Goal: Task Accomplishment & Management: Manage account settings

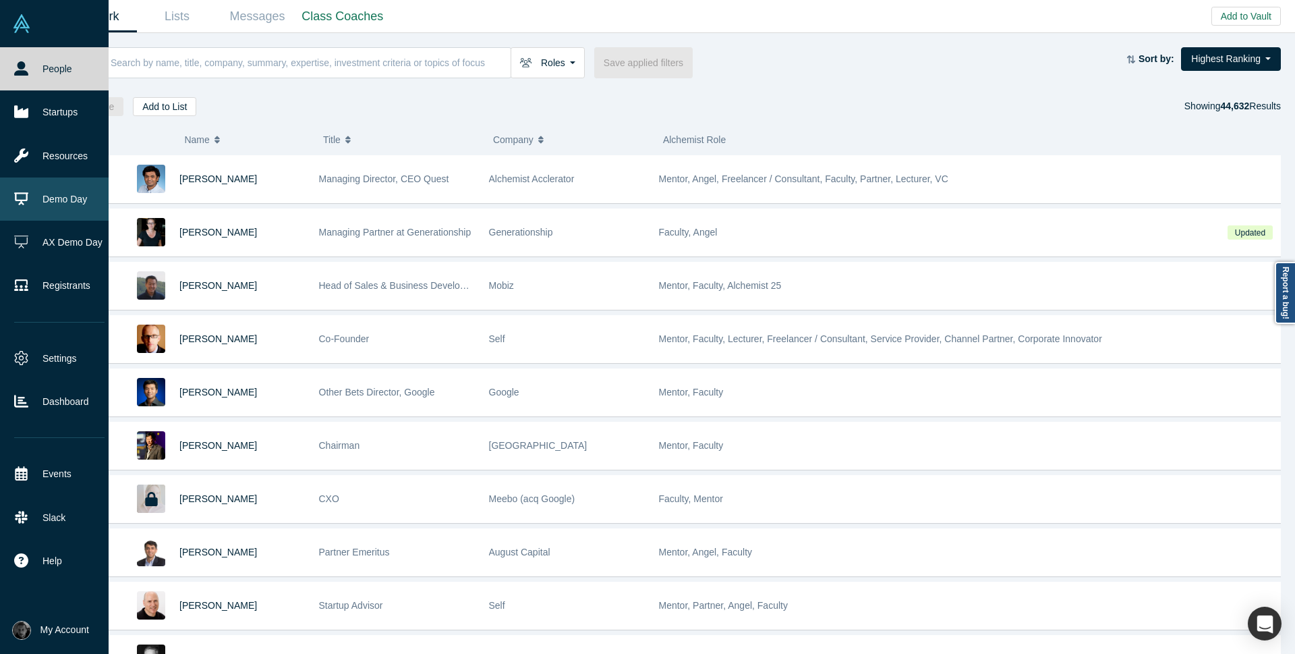
click at [51, 201] on link "Demo Day" at bounding box center [59, 198] width 119 height 43
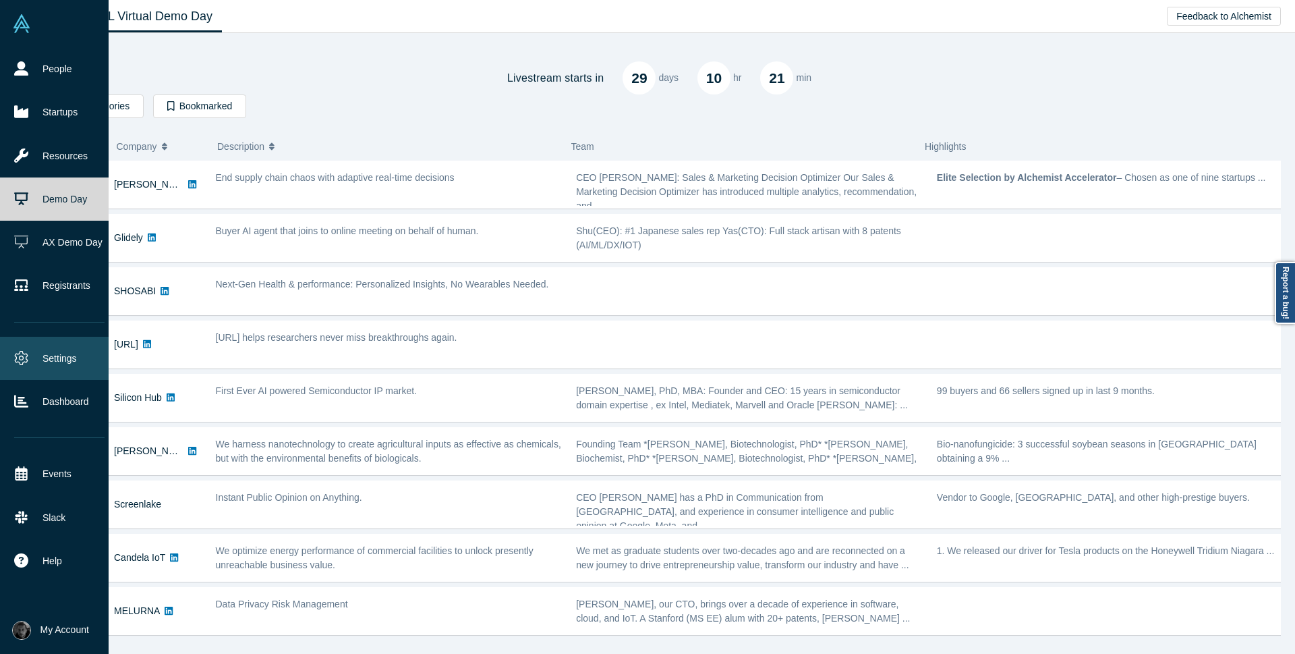
click at [40, 364] on link "Settings" at bounding box center [59, 358] width 119 height 43
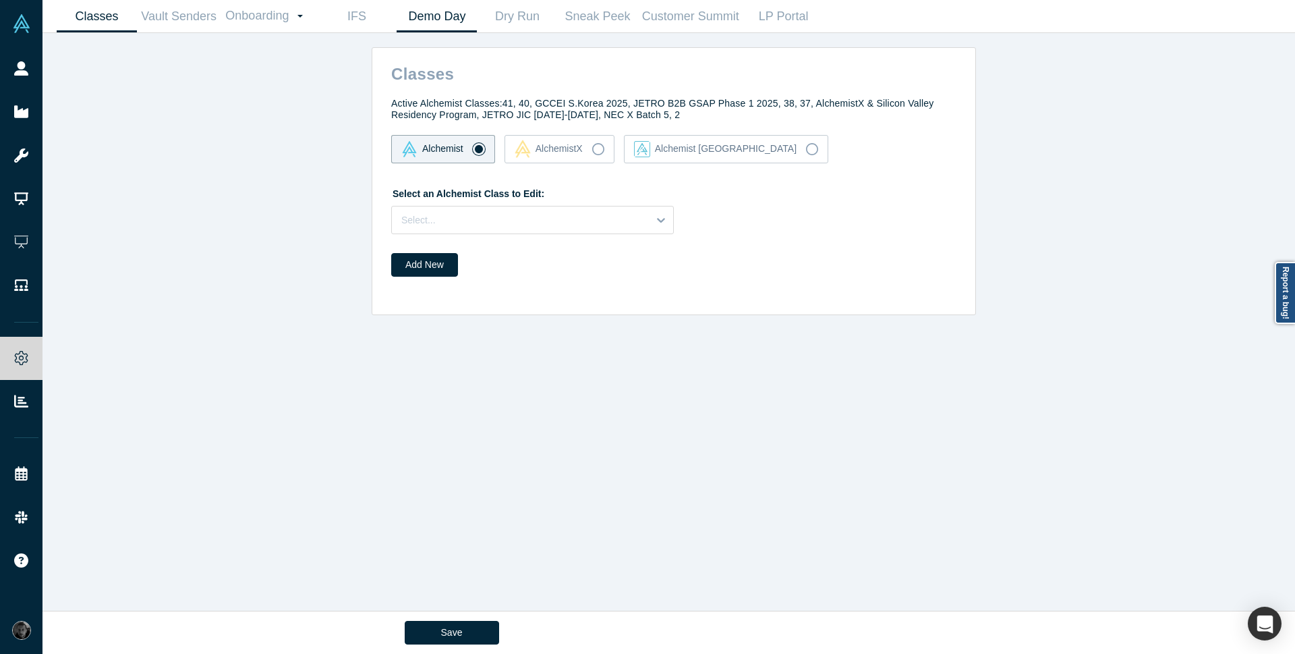
click at [457, 14] on link "Demo Day" at bounding box center [437, 17] width 80 height 32
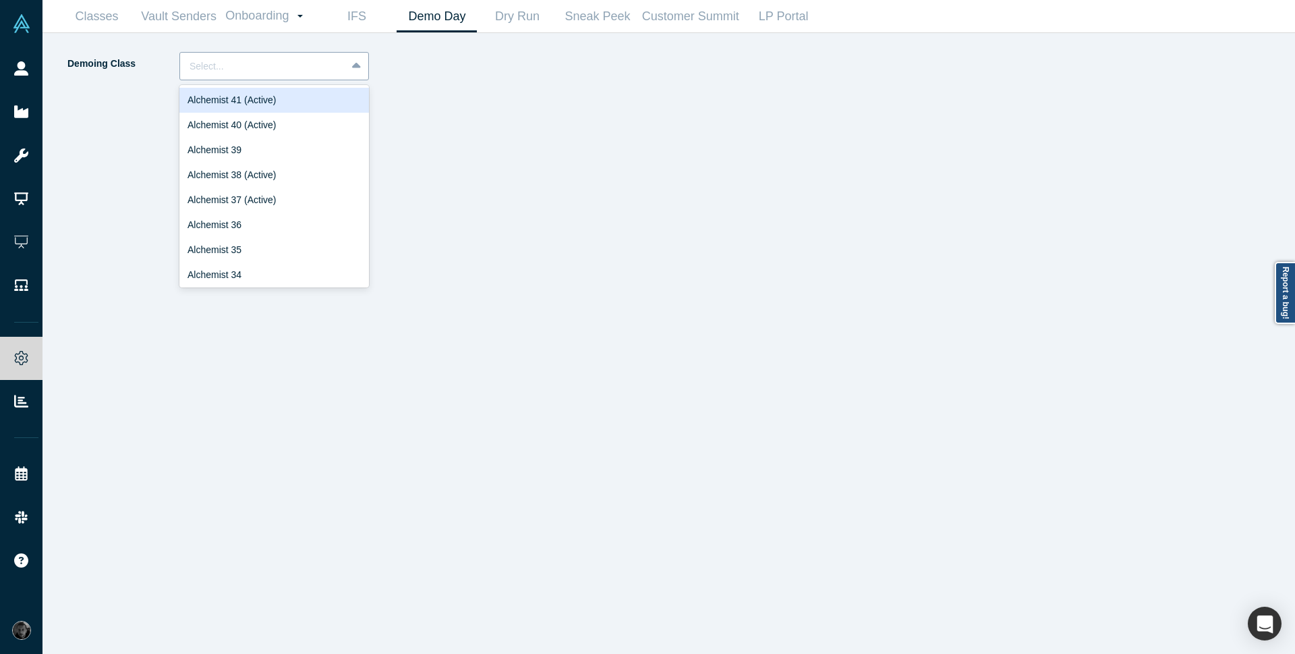
click at [288, 59] on div at bounding box center [263, 66] width 147 height 17
click at [261, 124] on div "Alchemist 40 (Active)" at bounding box center [274, 125] width 190 height 25
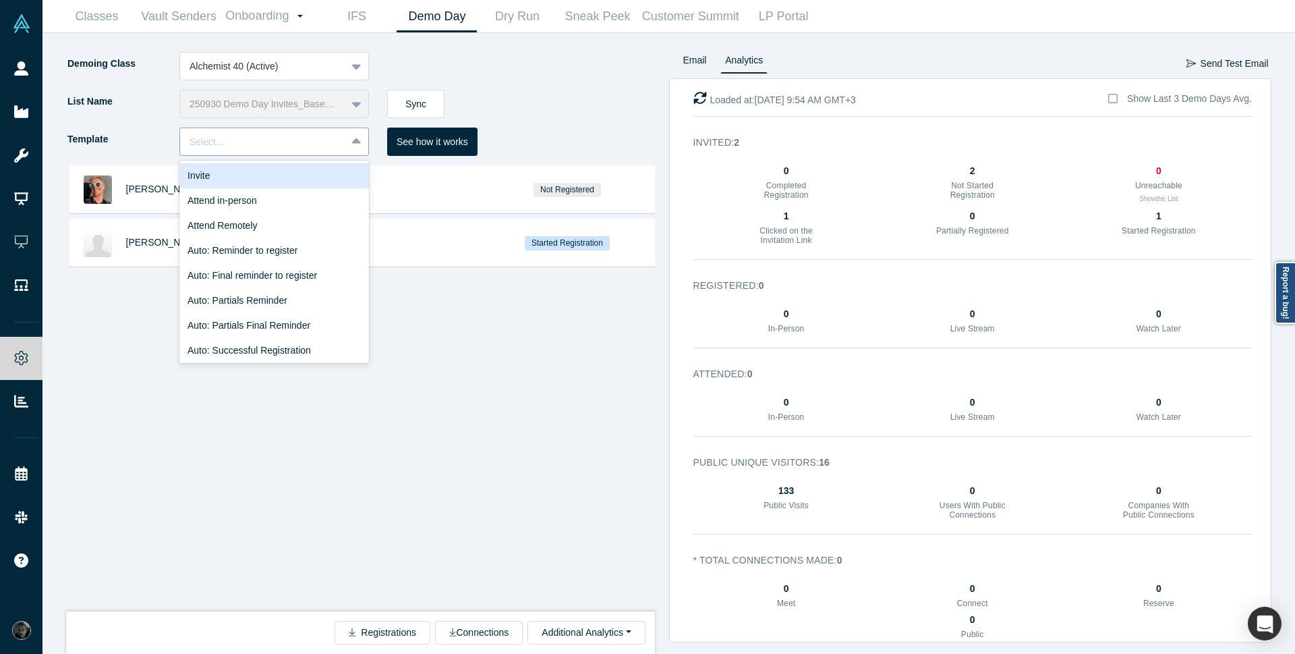
click at [225, 137] on div at bounding box center [263, 142] width 147 height 17
click at [224, 180] on div "Invite" at bounding box center [274, 175] width 190 height 25
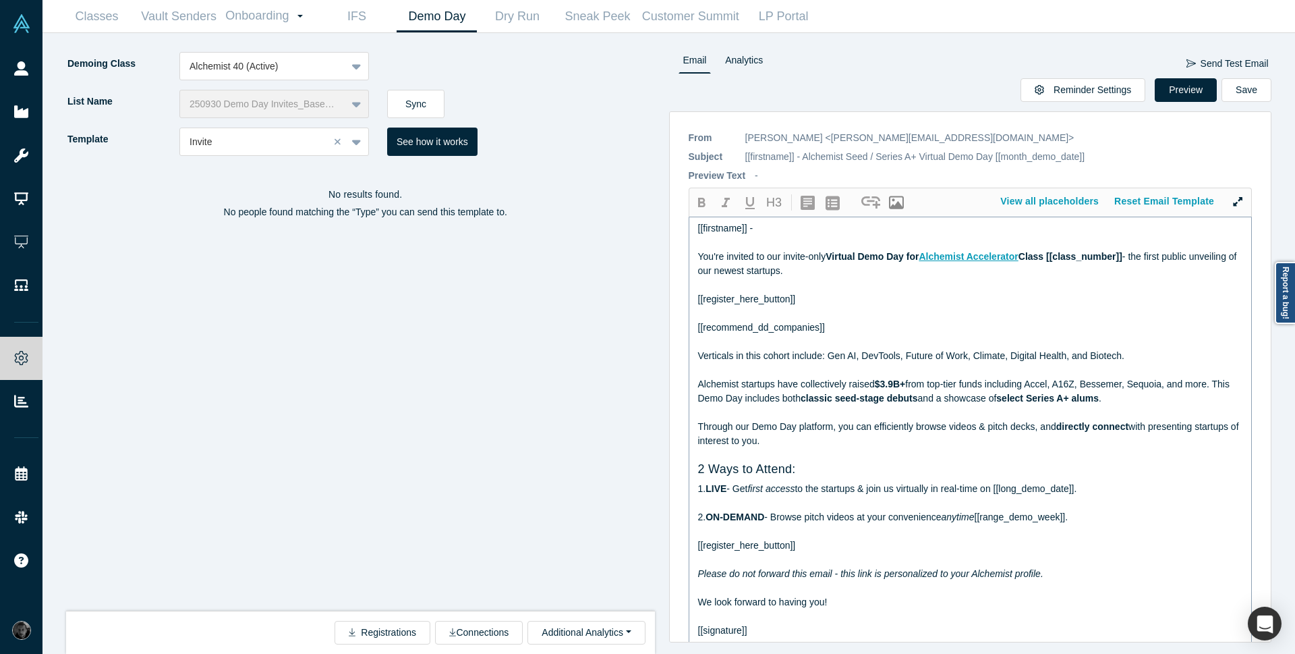
click at [793, 311] on div at bounding box center [971, 313] width 546 height 14
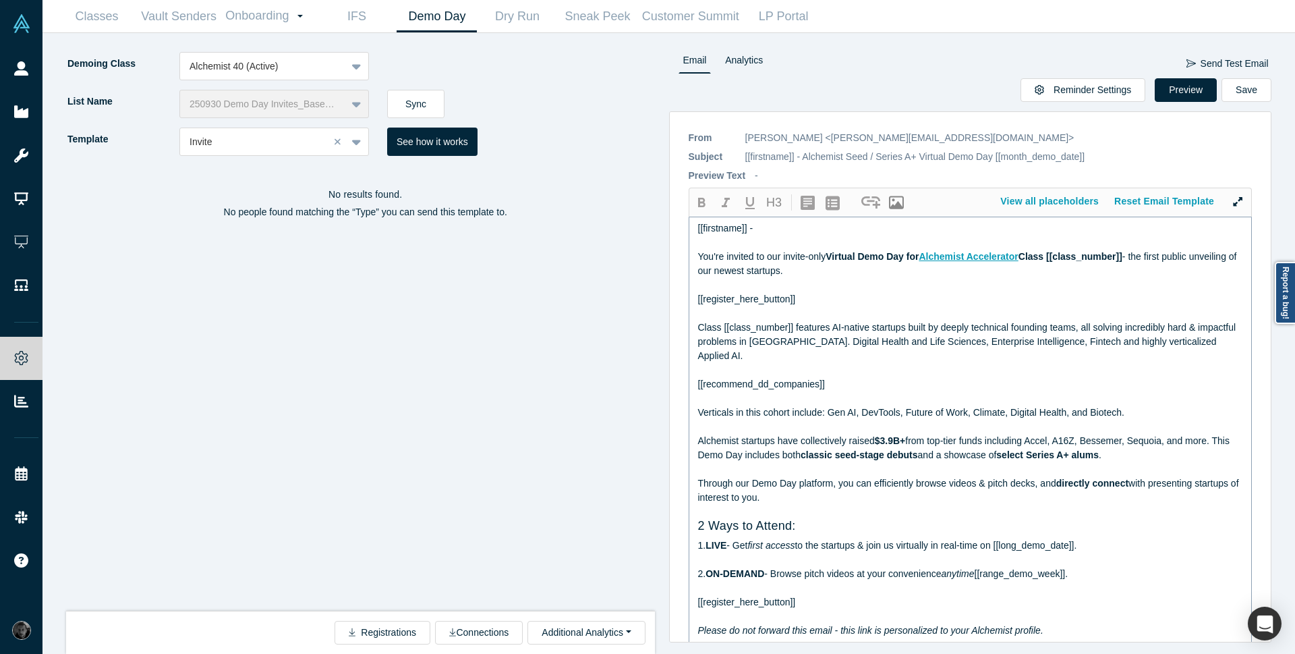
click at [787, 418] on div "Verticals in this cohort include: Gen AI, DevTools, Future of Work, Climate, Di…" at bounding box center [971, 412] width 546 height 14
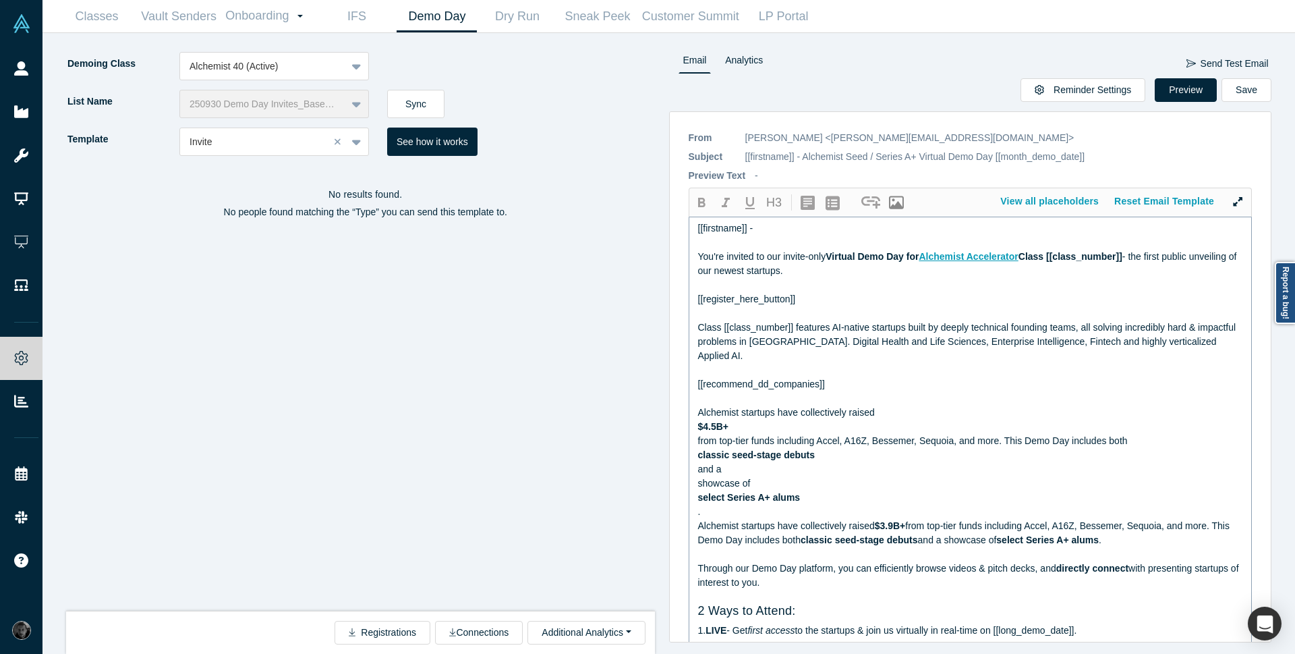
click at [699, 428] on span "$4.5B+" at bounding box center [713, 426] width 31 height 11
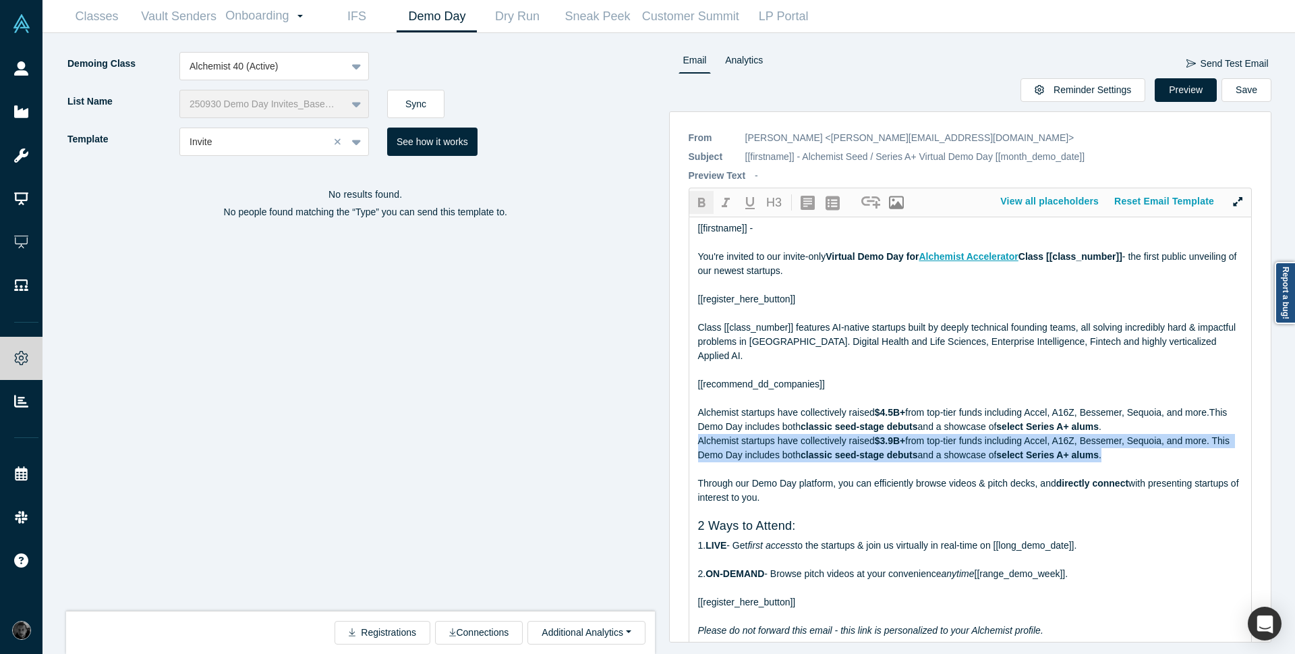
drag, startPoint x: 1135, startPoint y: 454, endPoint x: 487, endPoint y: 438, distance: 647.8
click at [487, 438] on div "Demoing Class Alchemist 40 (Active) List Name 250930 Demo Day Invites_Base List…" at bounding box center [669, 343] width 1234 height 621
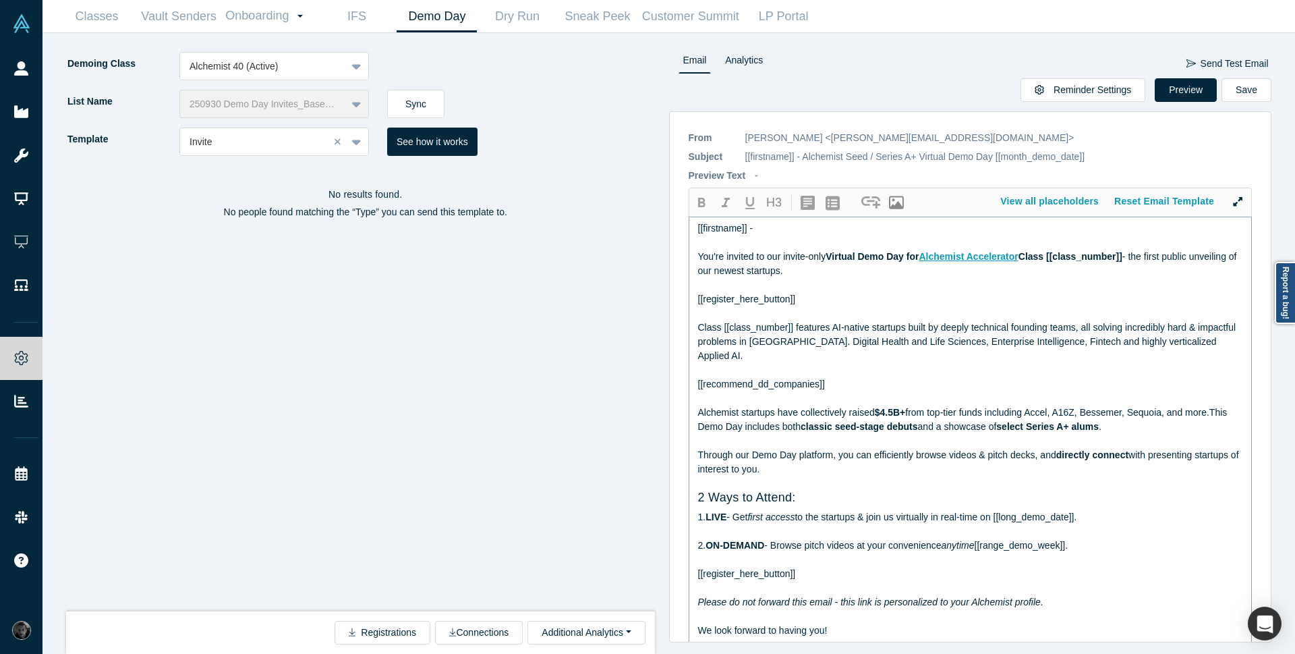
click at [706, 545] on span "2." at bounding box center [702, 545] width 8 height 11
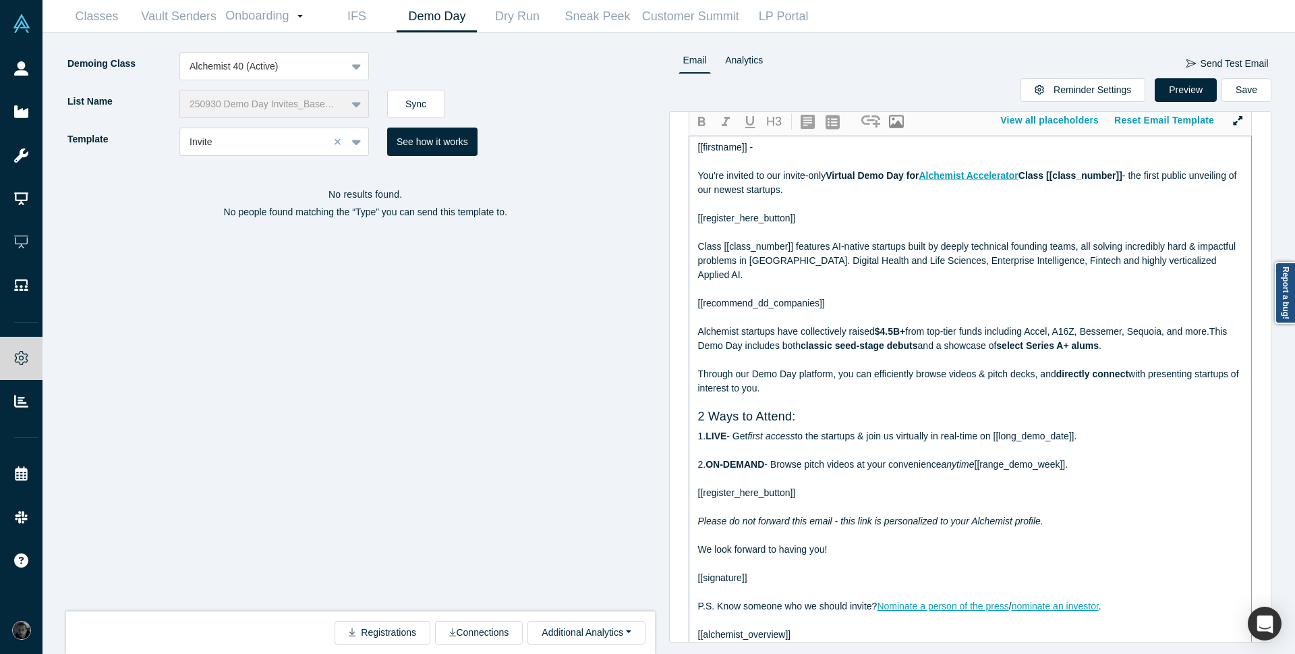
click at [1038, 617] on div at bounding box center [971, 620] width 546 height 14
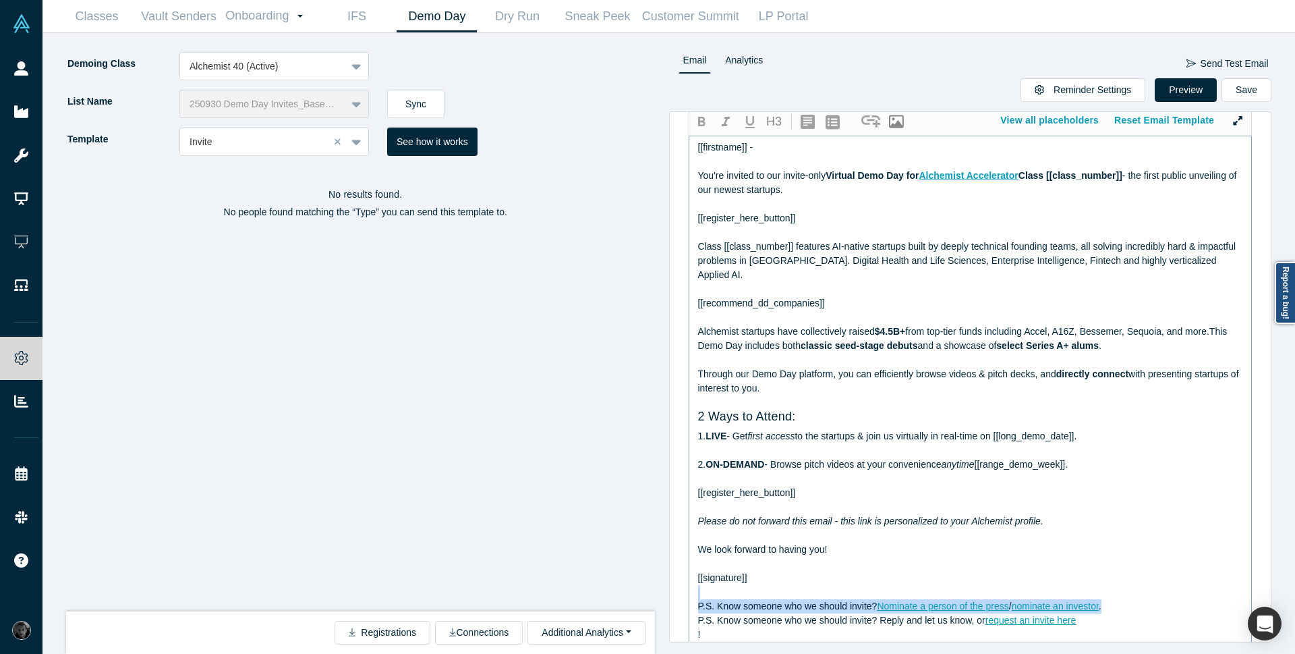
drag, startPoint x: 1160, startPoint y: 605, endPoint x: 739, endPoint y: 590, distance: 421.2
click at [739, 590] on div "[[firstname]] - You're invited to our invite-only Virtual Demo Day for Alchemis…" at bounding box center [971, 412] width 546 height 544
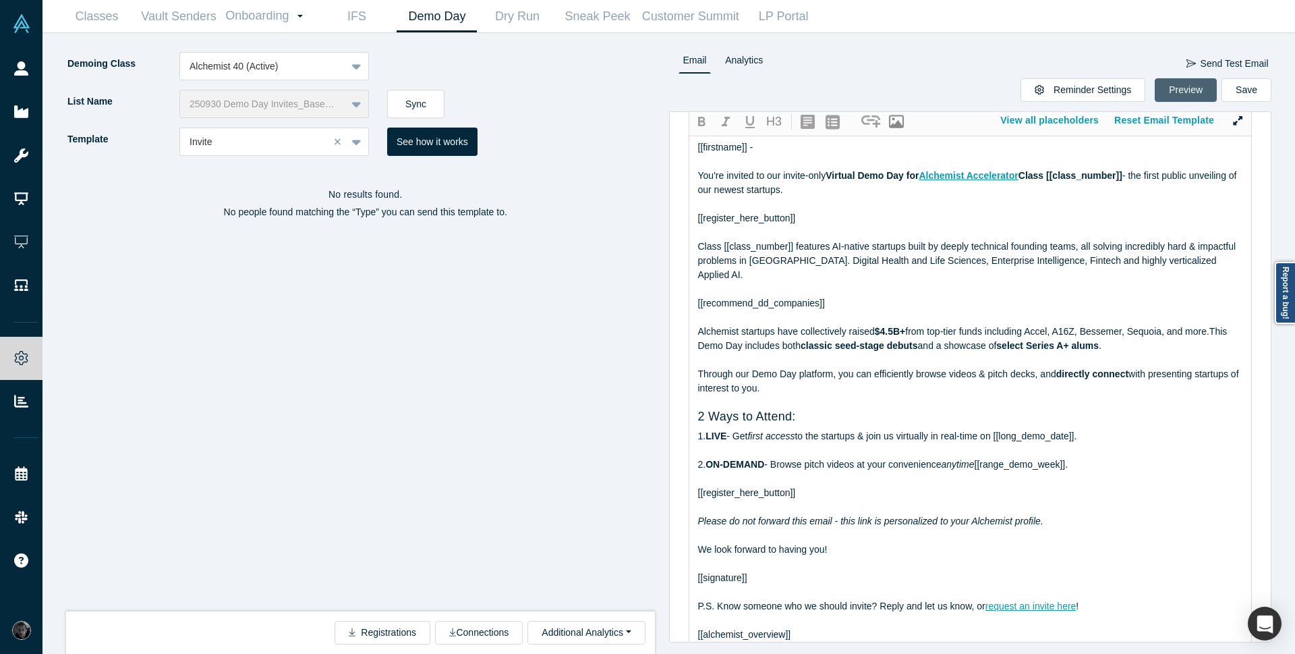
click at [1178, 90] on button "Preview" at bounding box center [1186, 90] width 62 height 24
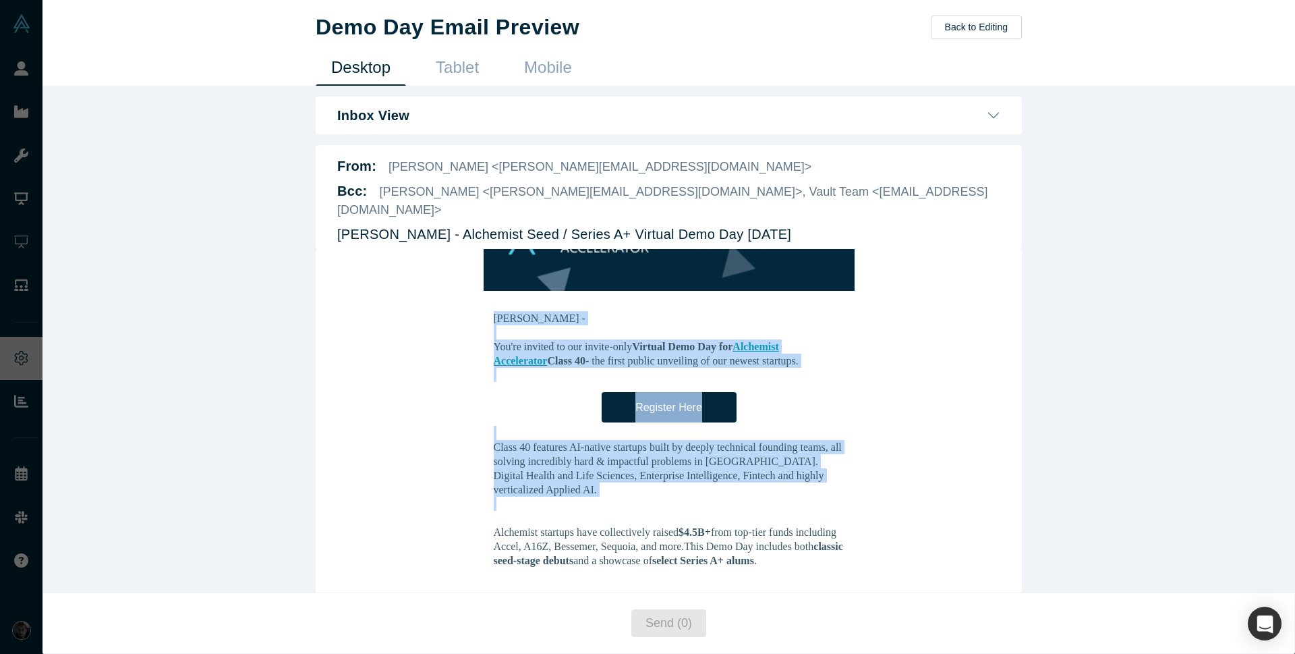
drag, startPoint x: 538, startPoint y: 516, endPoint x: 457, endPoint y: 476, distance: 90.2
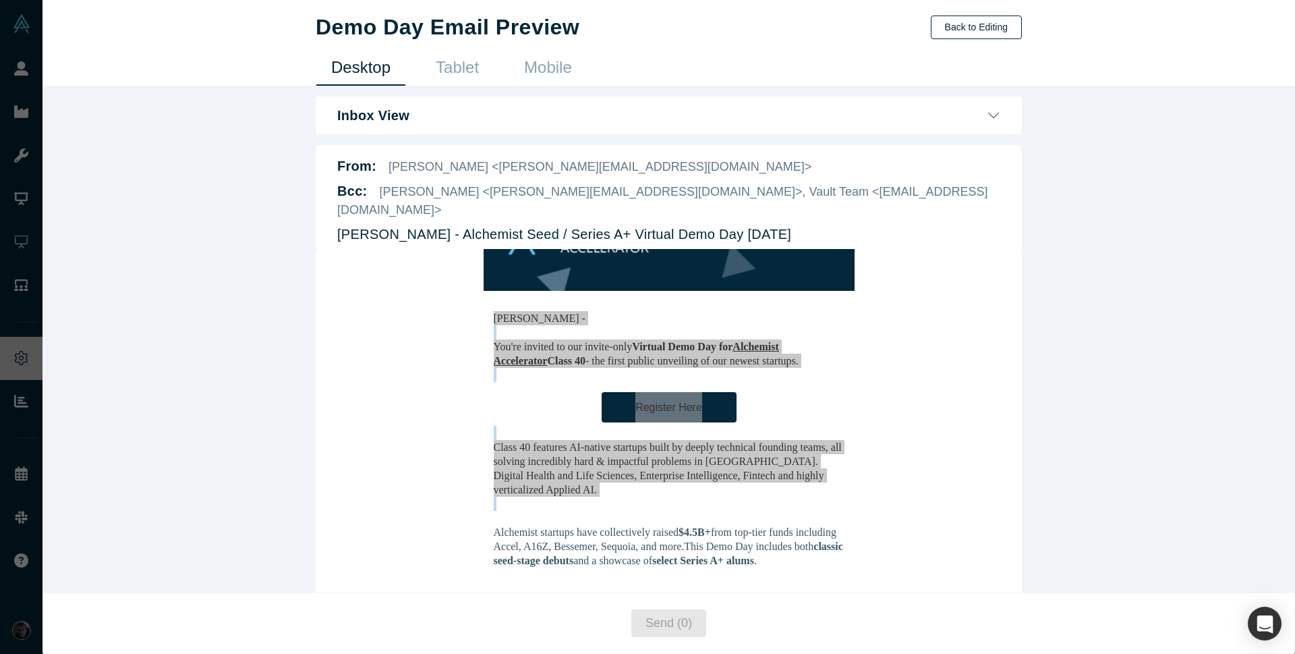
click at [944, 25] on button "Back to Editing" at bounding box center [976, 28] width 91 height 24
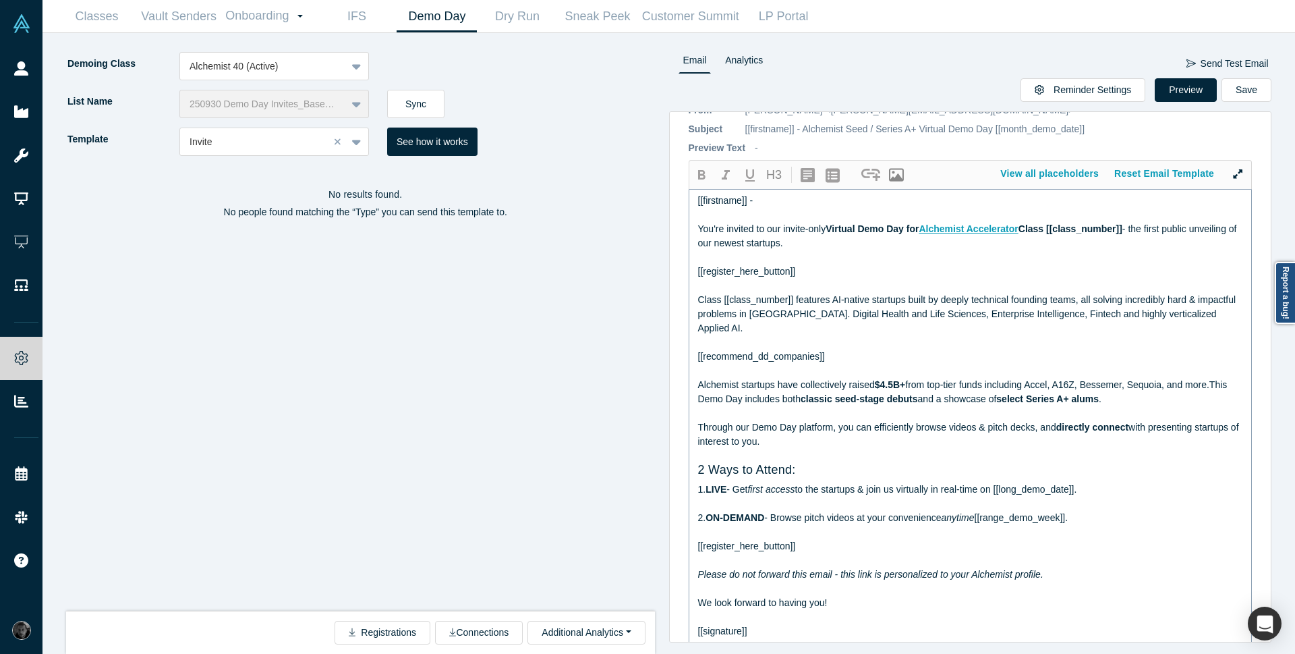
scroll to position [0, 0]
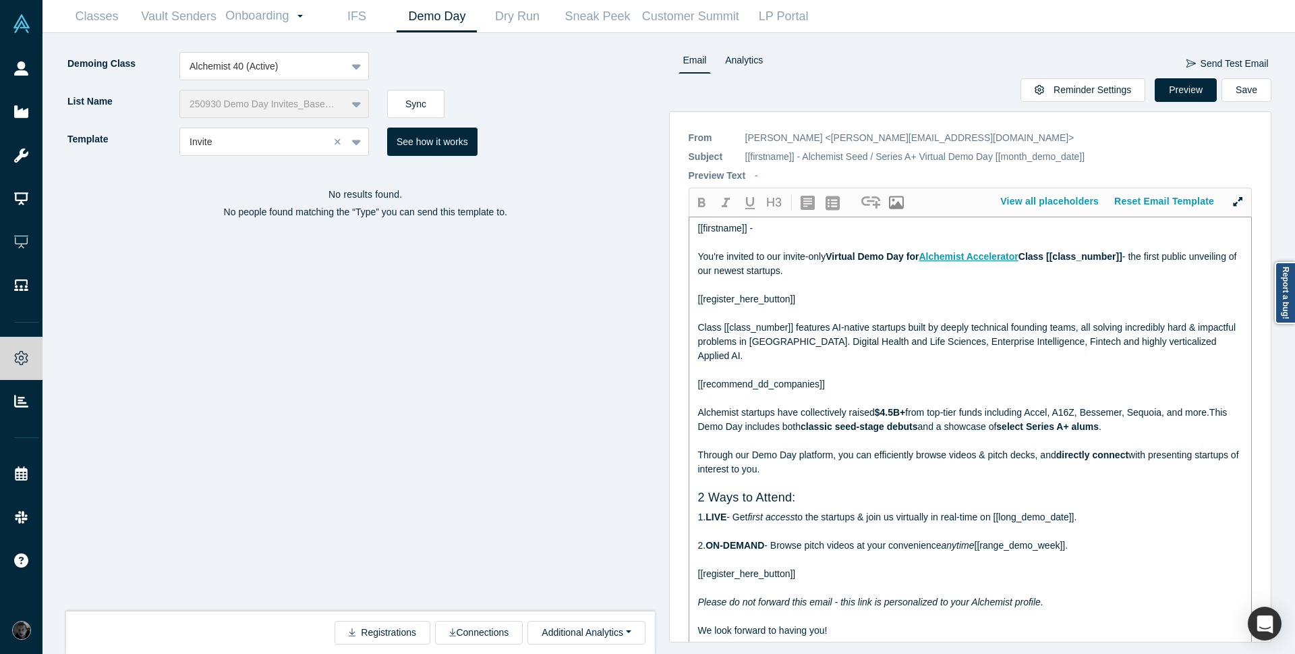
click at [764, 372] on div at bounding box center [971, 370] width 546 height 14
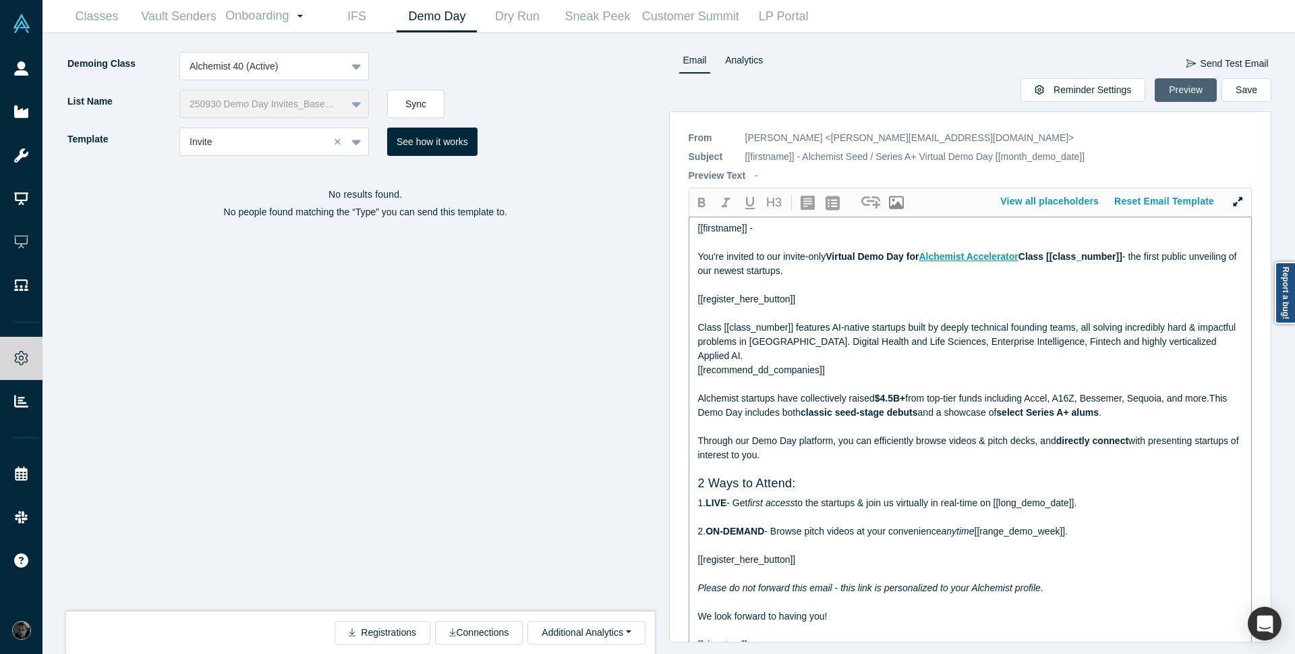
click at [1190, 97] on button "Preview" at bounding box center [1186, 90] width 62 height 24
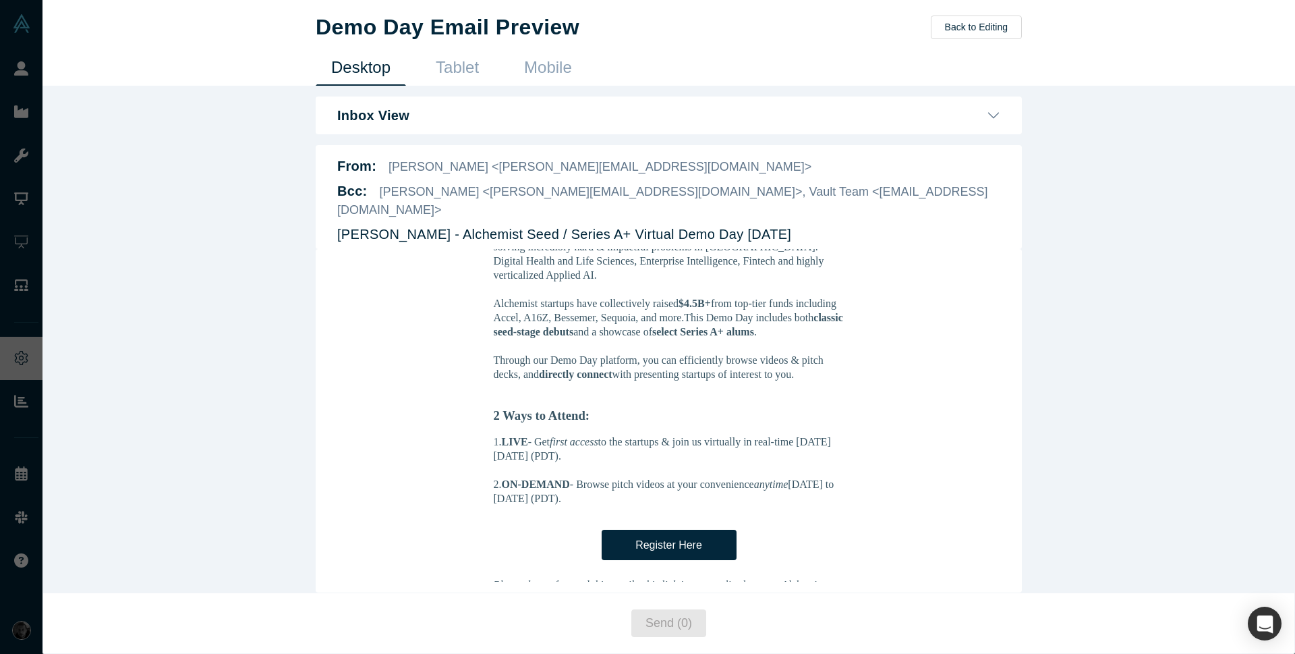
scroll to position [324, 0]
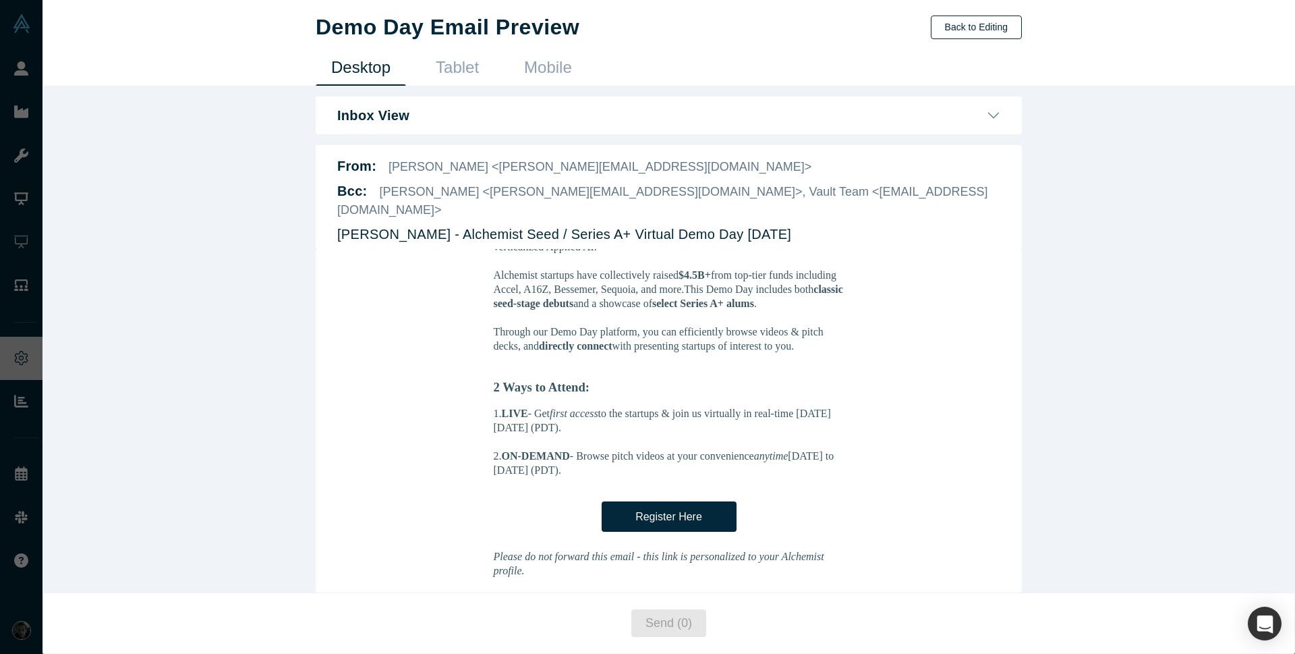
click at [979, 35] on button "Back to Editing" at bounding box center [976, 28] width 91 height 24
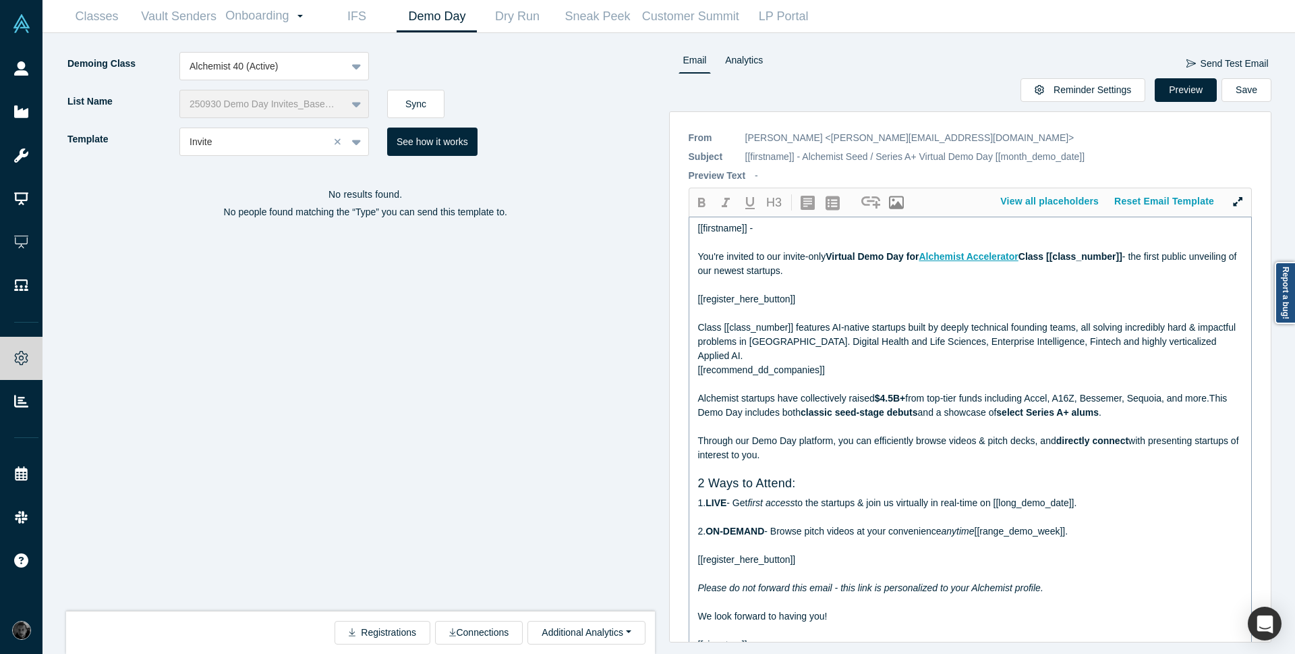
click at [344, 440] on div "No results found. No people found matching the “Type” you can send this templat…" at bounding box center [365, 392] width 599 height 455
click at [1261, 96] on button "Save" at bounding box center [1247, 90] width 50 height 24
click at [1185, 94] on button "Preview" at bounding box center [1186, 90] width 62 height 24
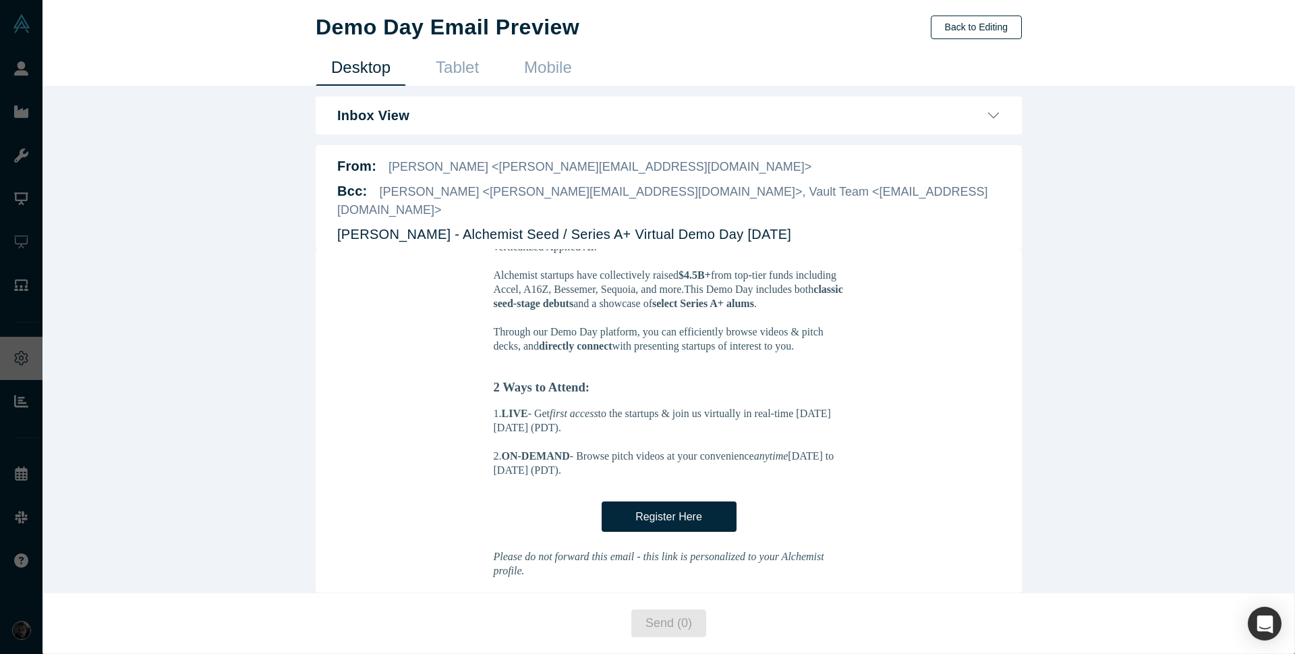
click at [999, 20] on button "Back to Editing" at bounding box center [976, 28] width 91 height 24
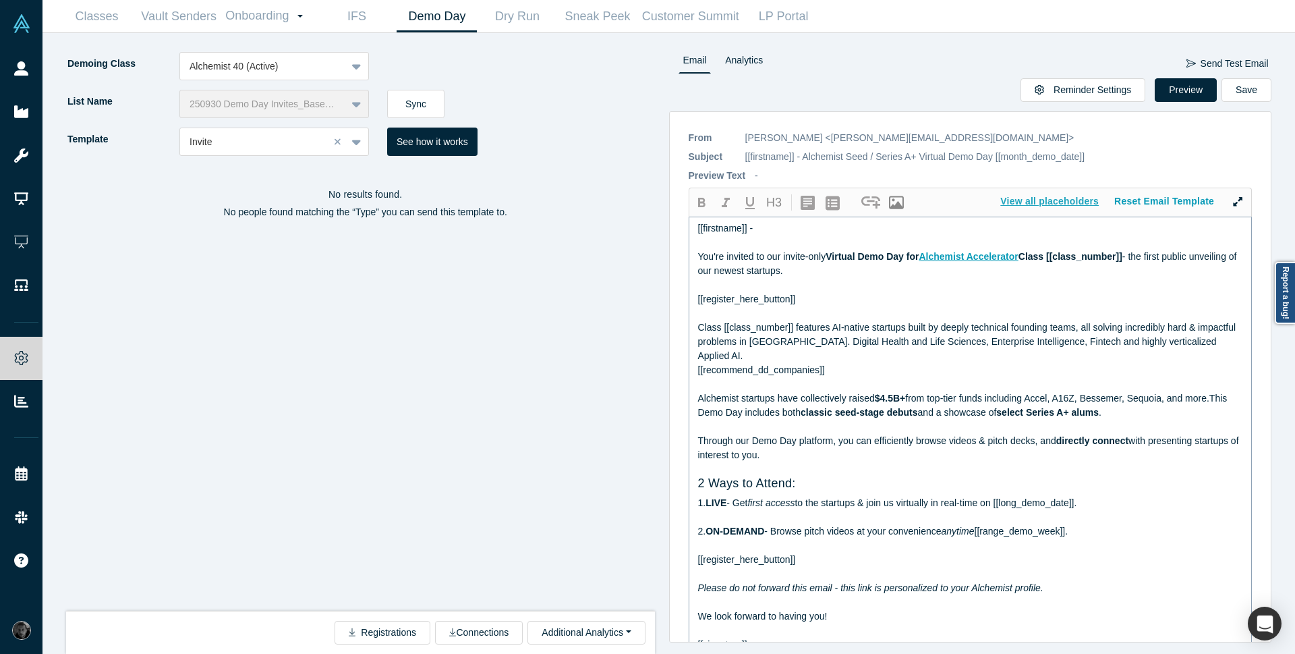
click at [1035, 206] on button "View all placeholders" at bounding box center [1050, 202] width 114 height 24
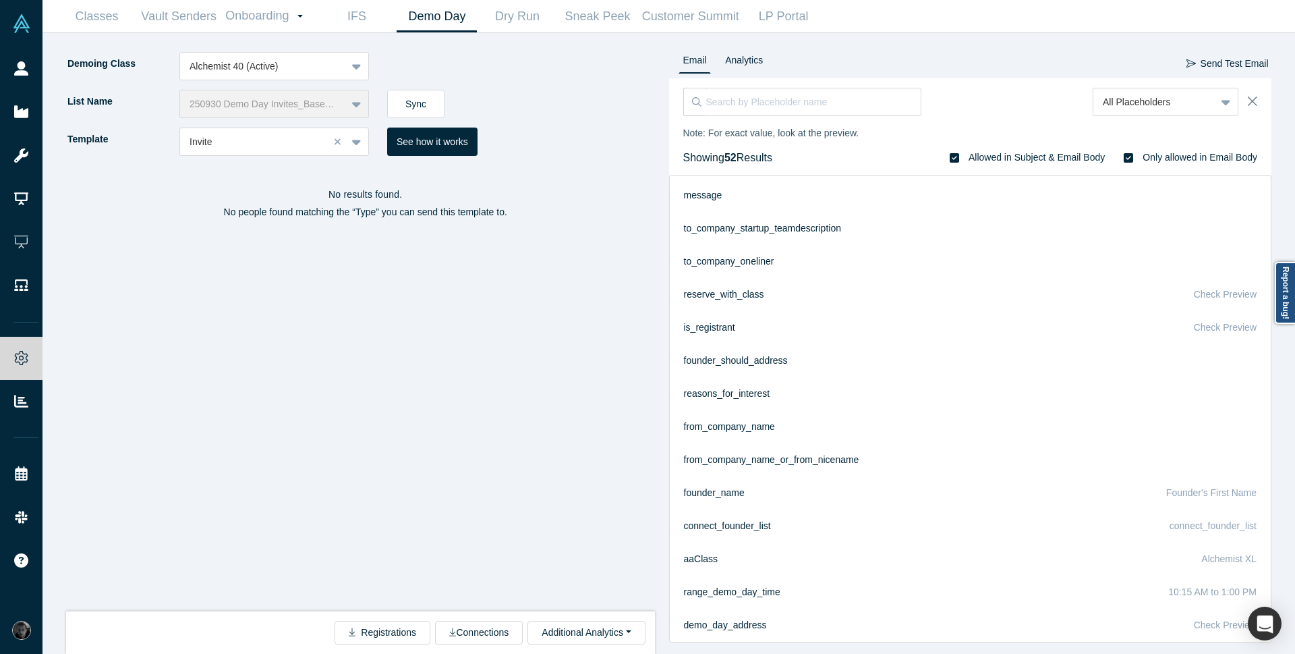
scroll to position [1253, 0]
click at [1259, 101] on div "All Placeholders Note: For exact value, look at the preview. Showing 52 Results…" at bounding box center [970, 126] width 603 height 97
click at [1255, 101] on icon "Close" at bounding box center [1252, 101] width 9 height 15
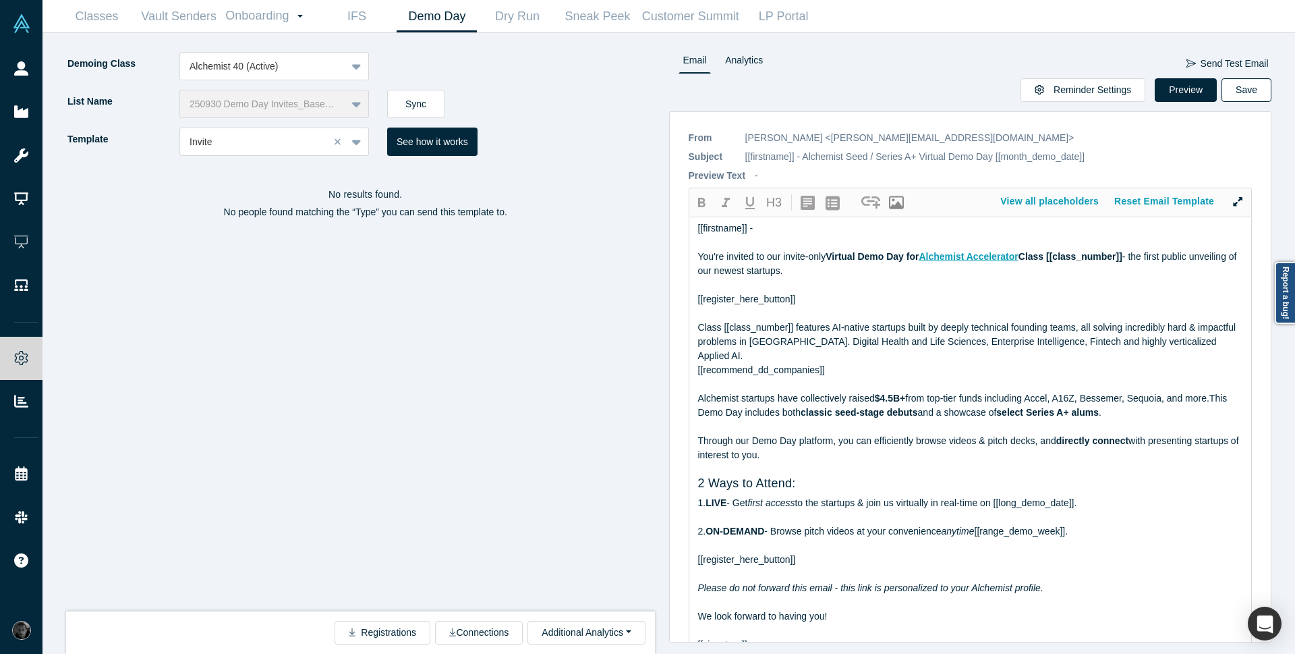
click at [1255, 87] on button "Save" at bounding box center [1247, 90] width 50 height 24
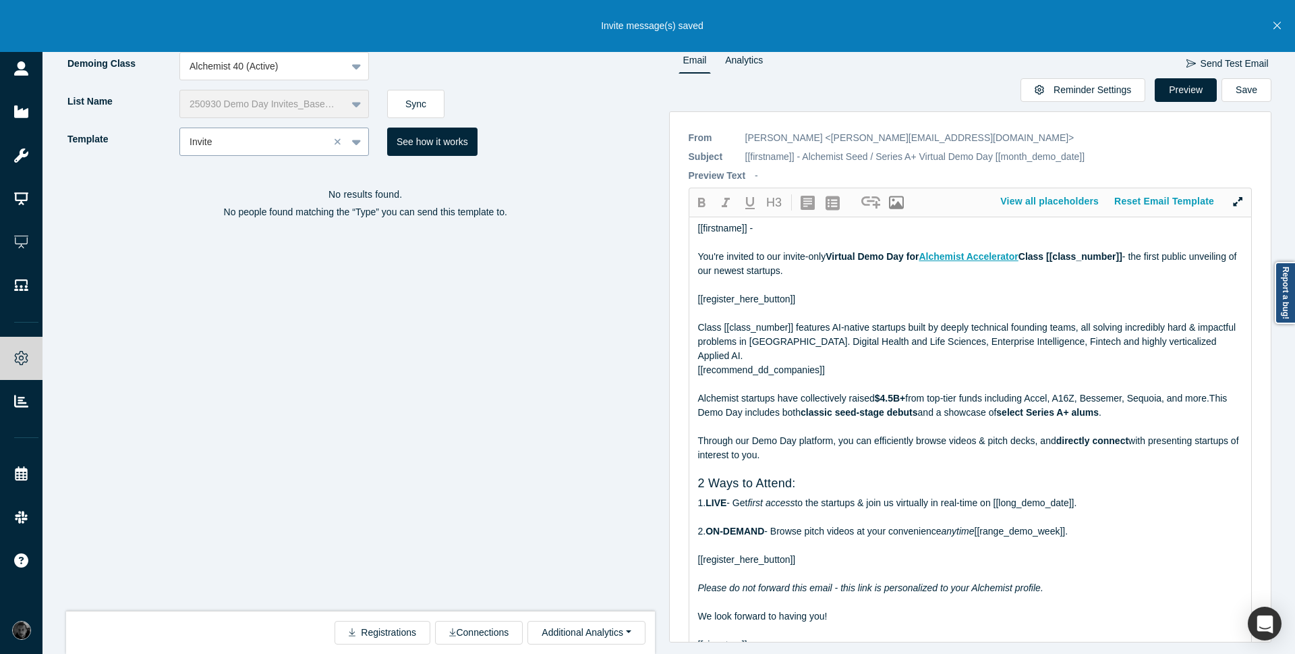
click at [221, 148] on div at bounding box center [255, 142] width 130 height 17
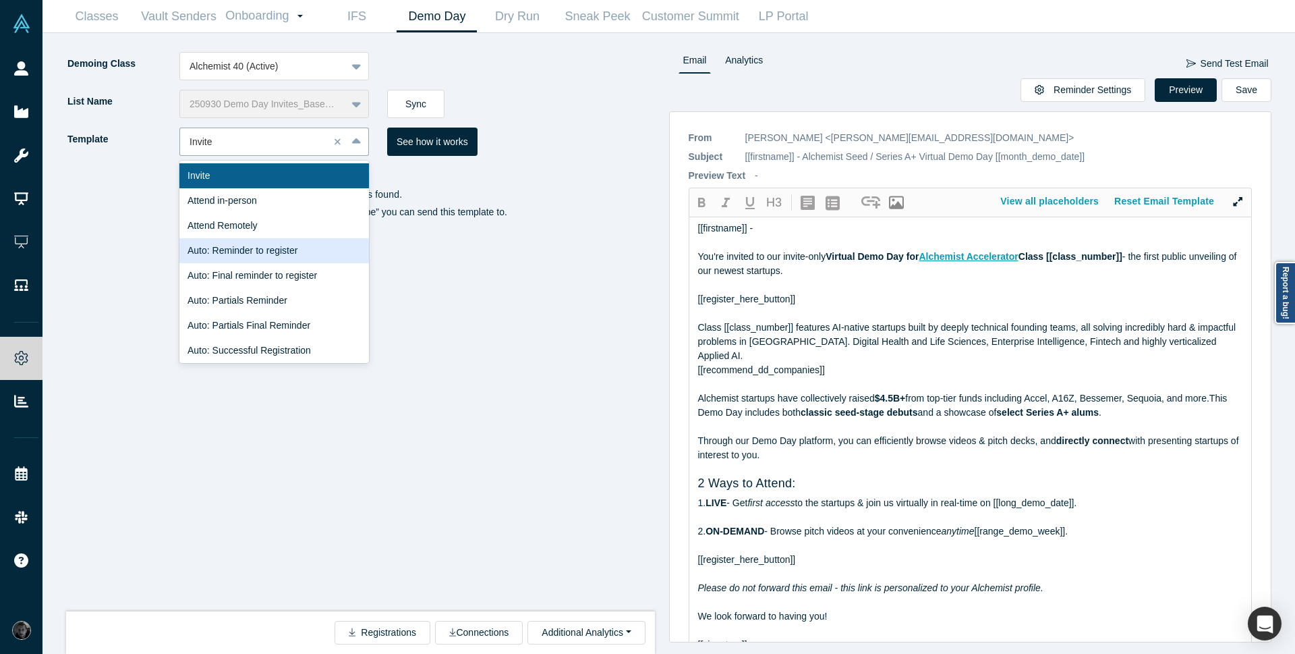
click at [267, 262] on div "Auto: Reminder to register" at bounding box center [274, 250] width 190 height 25
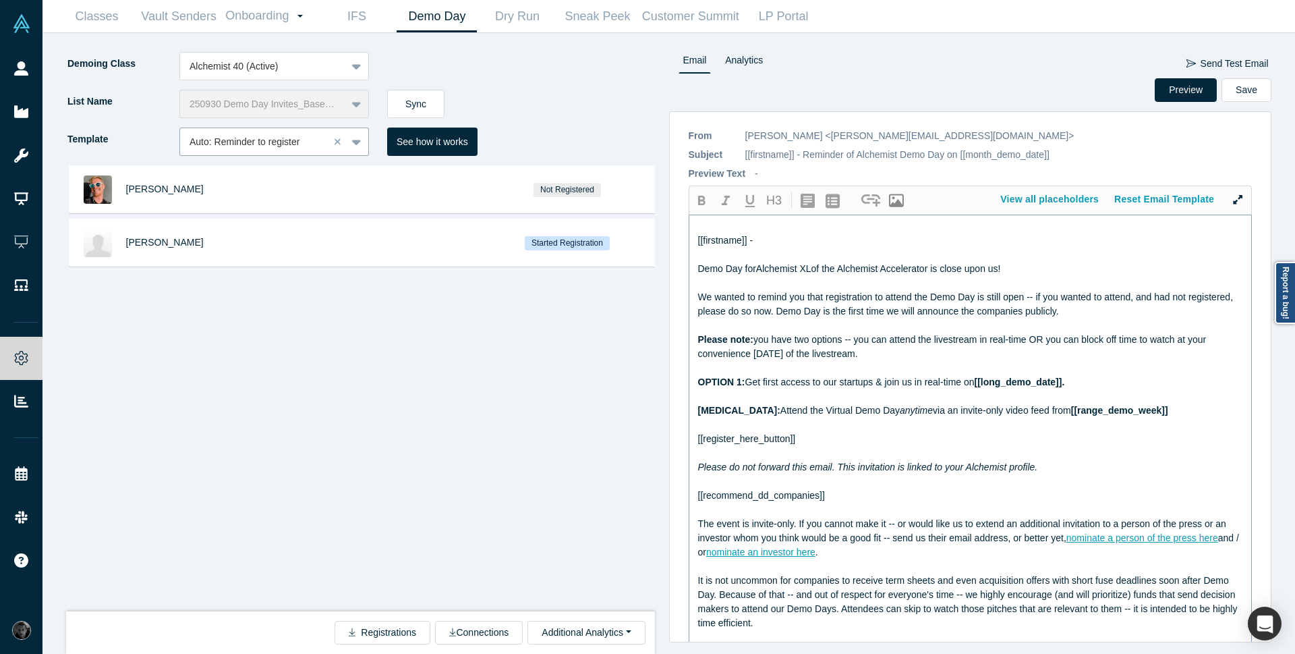
scroll to position [0, 0]
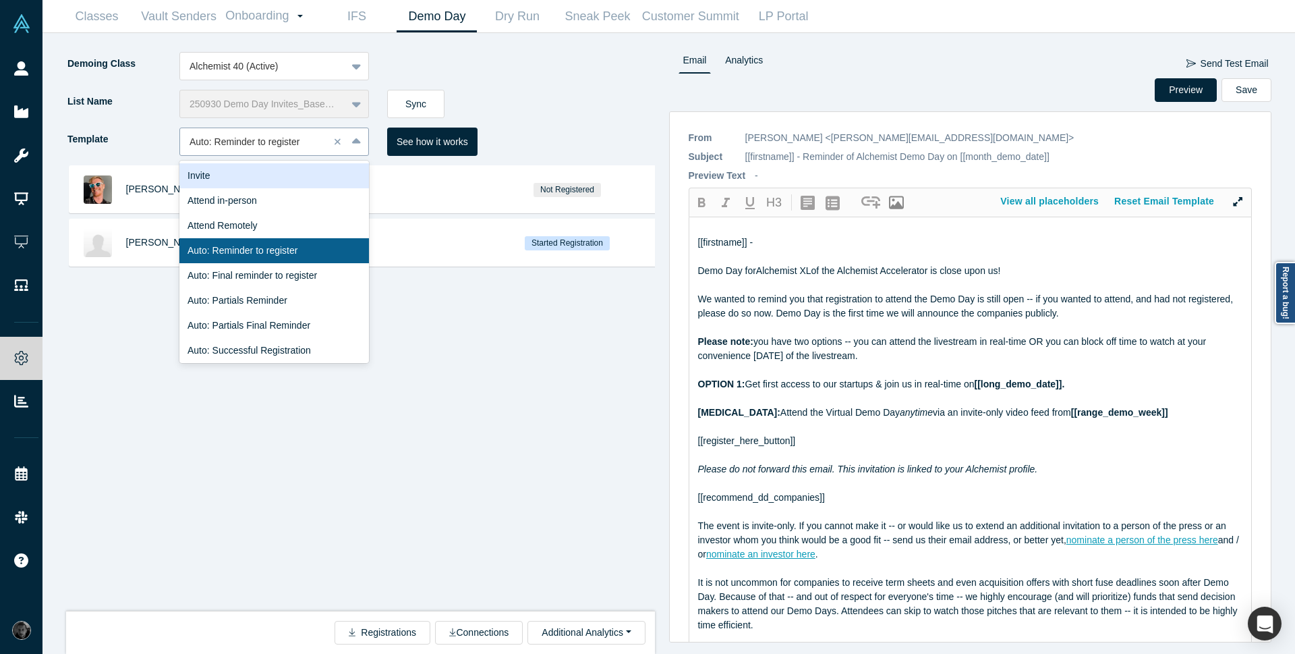
click at [231, 144] on div at bounding box center [255, 142] width 130 height 17
click at [212, 273] on div "Auto: Final reminder to register" at bounding box center [274, 275] width 190 height 25
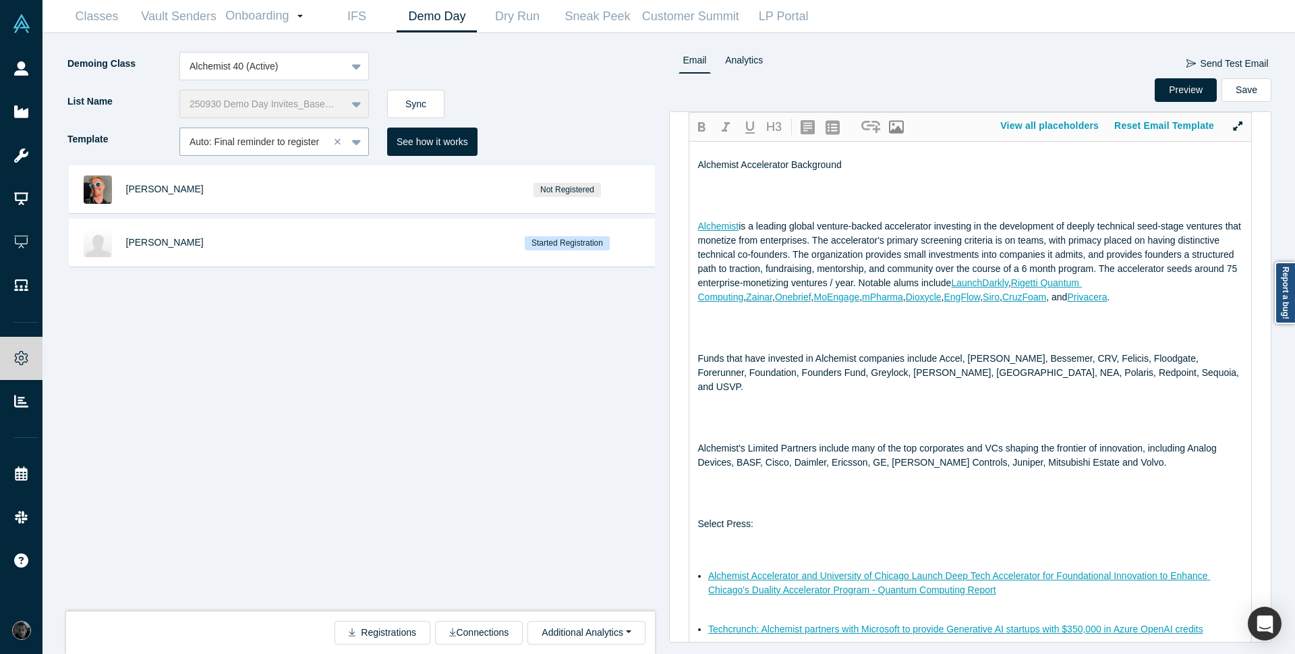
scroll to position [585, 0]
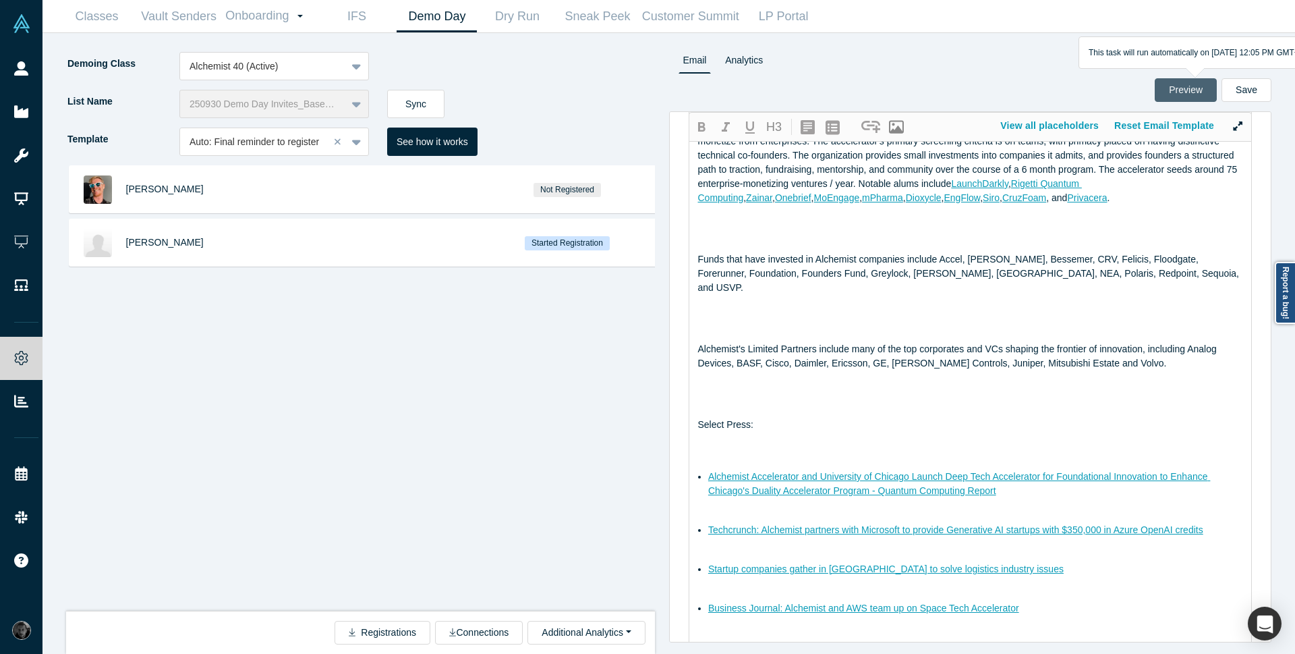
click at [1168, 89] on button "Preview" at bounding box center [1186, 90] width 62 height 24
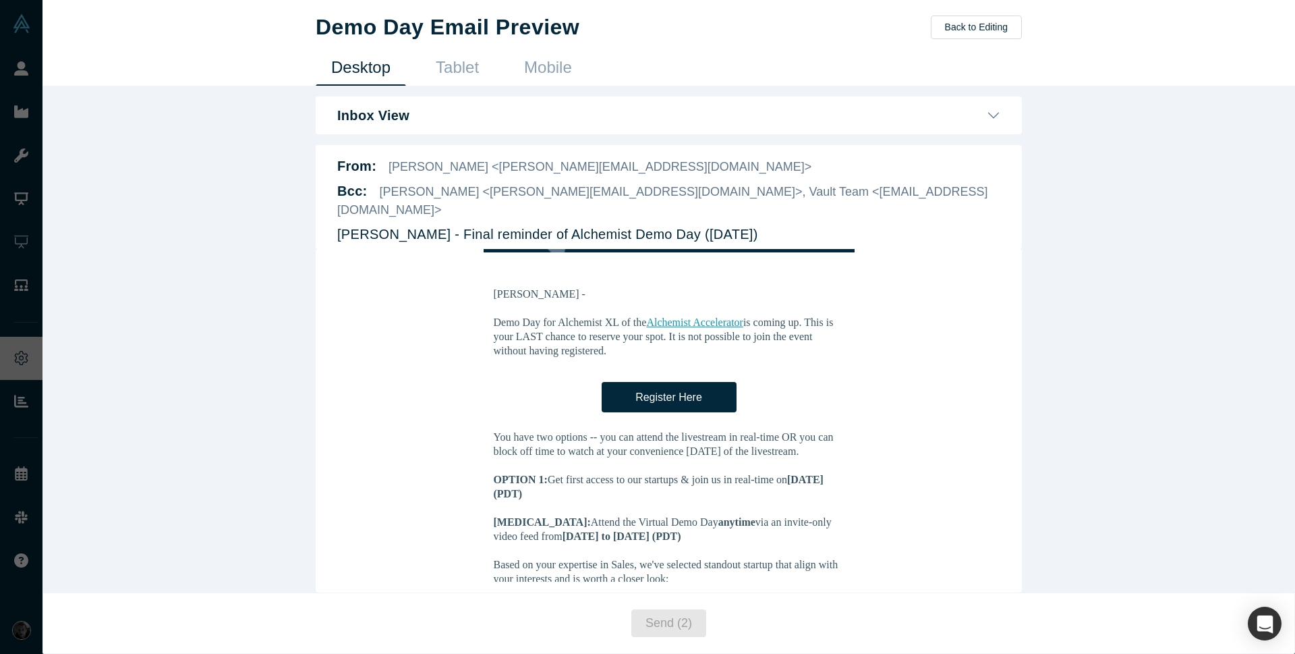
scroll to position [0, 0]
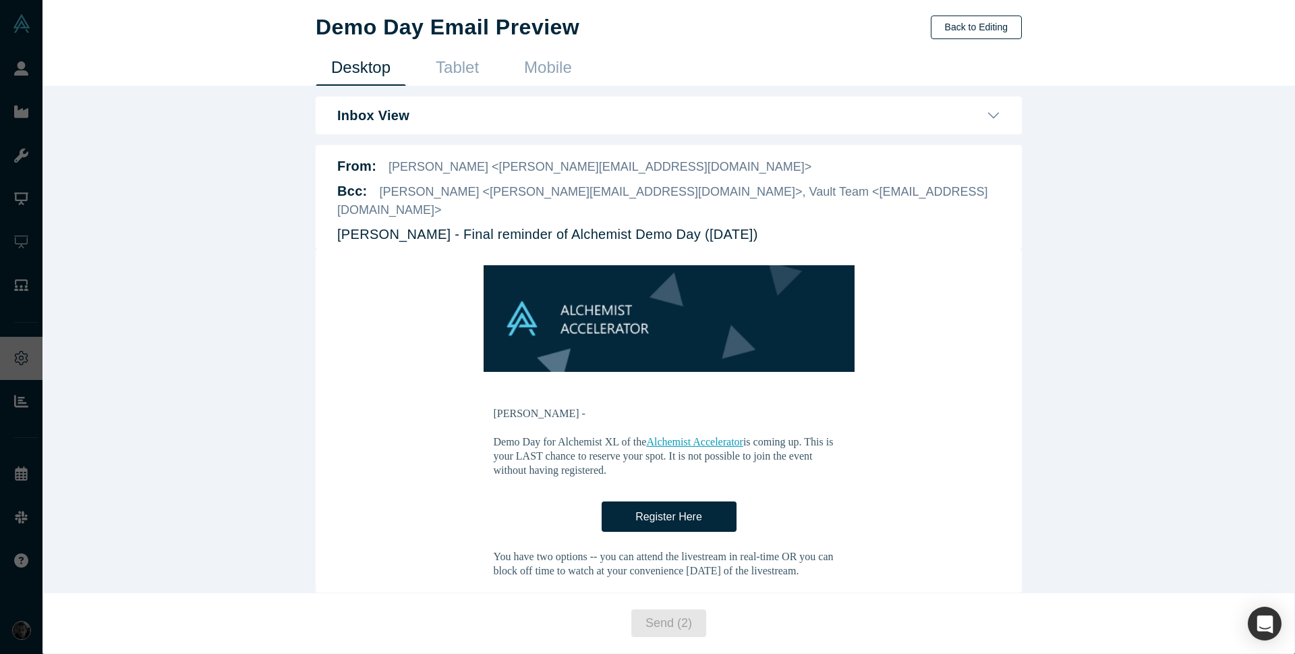
click at [962, 32] on button "Back to Editing" at bounding box center [976, 28] width 91 height 24
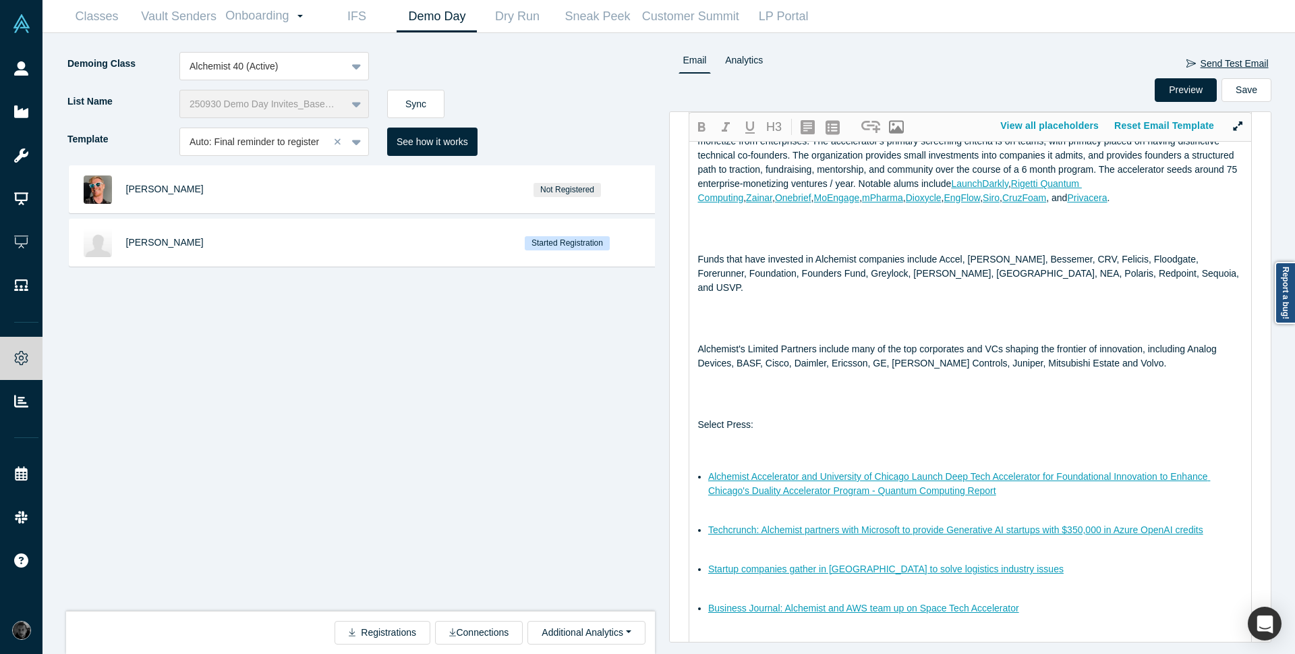
click at [1214, 60] on button "Send Test Email" at bounding box center [1228, 64] width 84 height 24
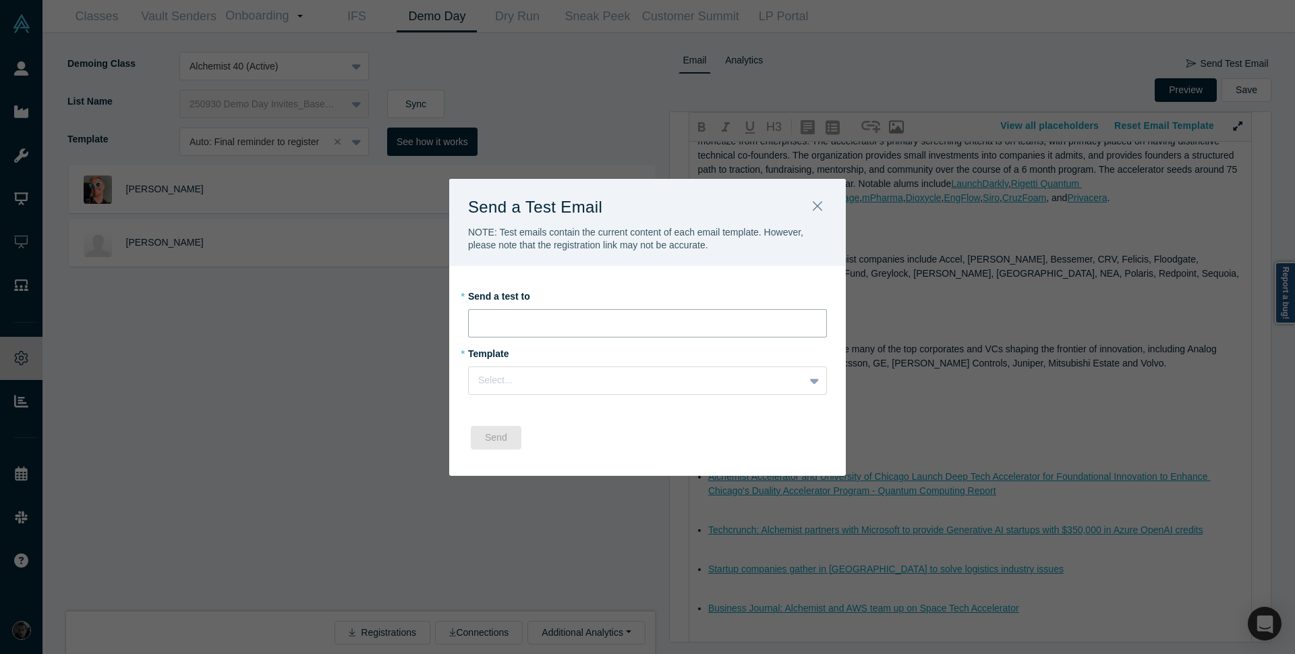
click at [560, 324] on input "email" at bounding box center [647, 323] width 359 height 28
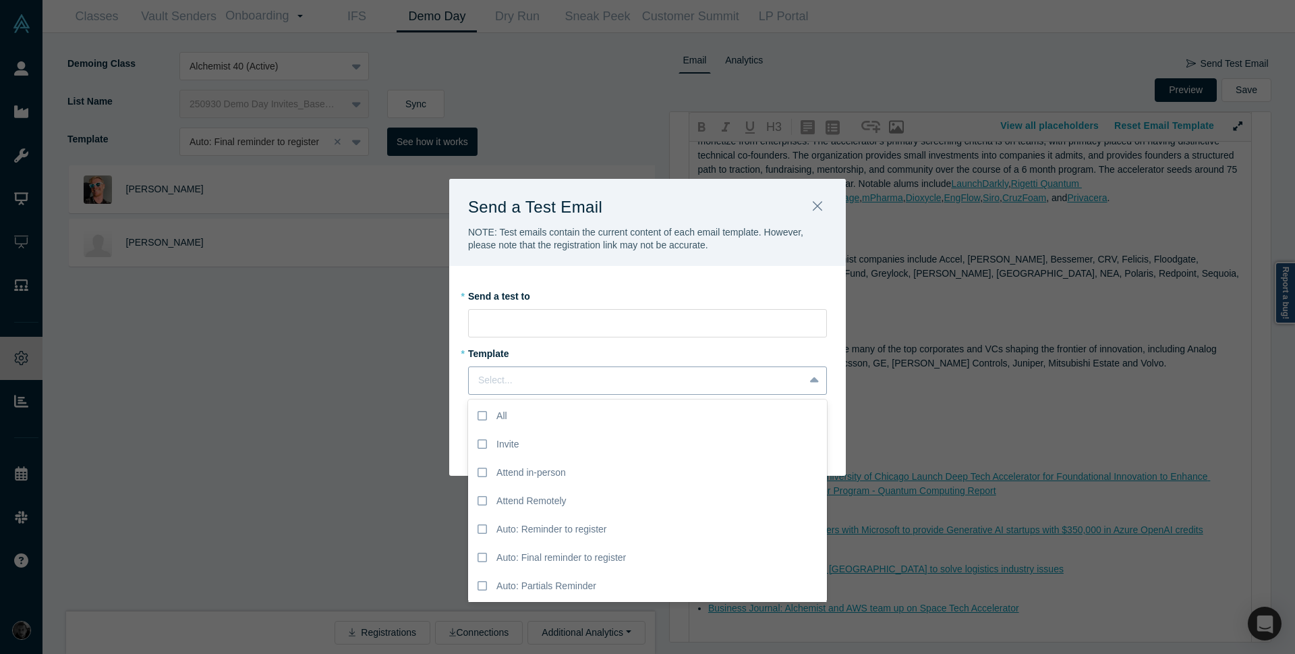
click at [546, 378] on div at bounding box center [636, 380] width 316 height 17
click at [542, 447] on label "Invite" at bounding box center [647, 444] width 359 height 28
click at [0, 0] on input "Invite" at bounding box center [0, 0] width 0 height 0
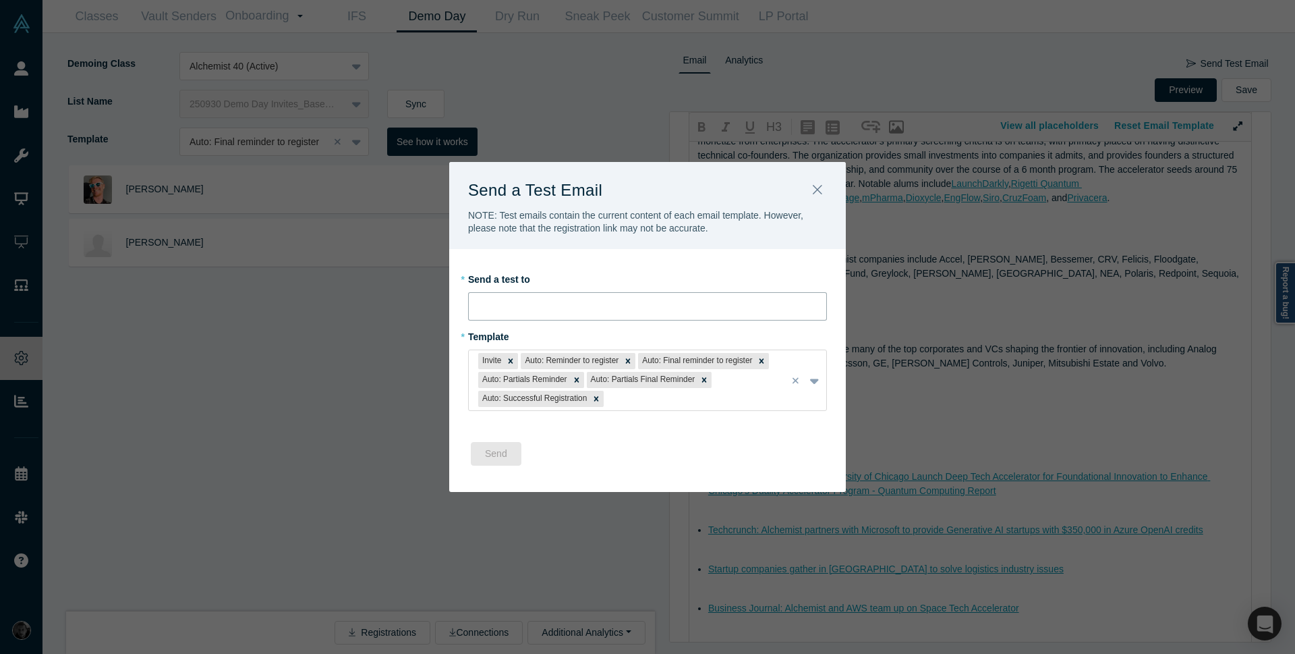
click at [565, 301] on input "email" at bounding box center [647, 306] width 359 height 28
type input "[EMAIL_ADDRESS][DOMAIN_NAME]"
click at [505, 453] on button "Send" at bounding box center [496, 454] width 51 height 24
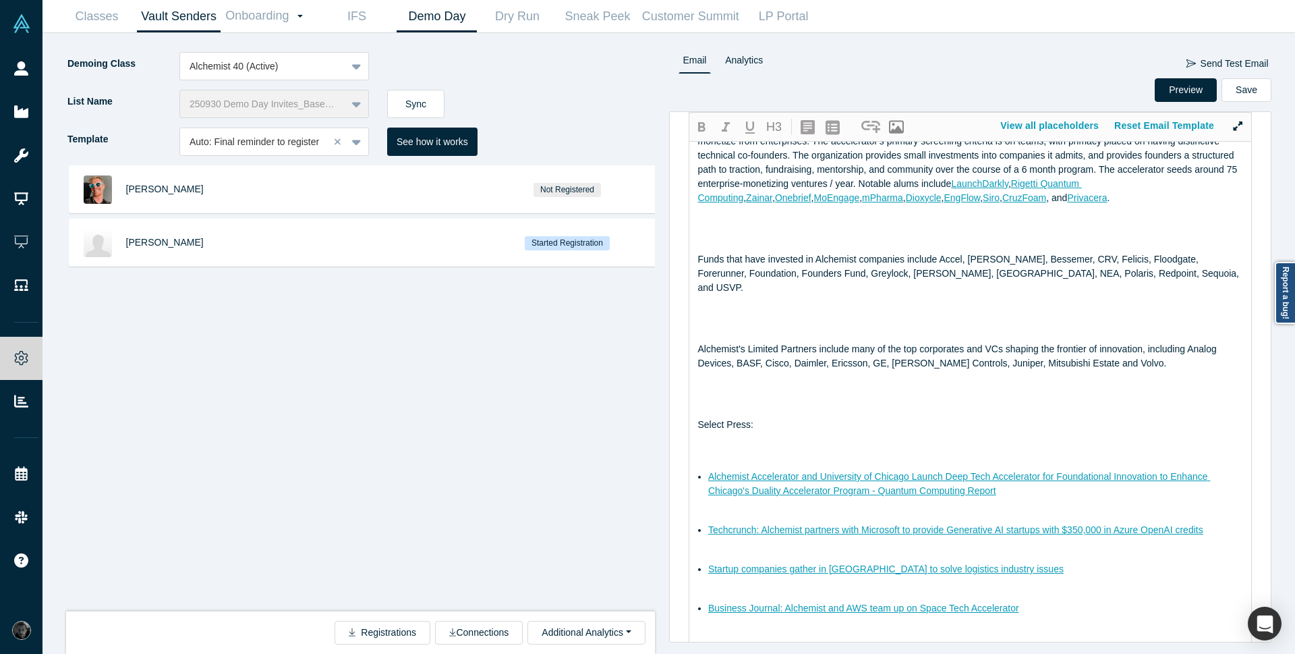
click at [171, 13] on link "Vault Senders" at bounding box center [179, 17] width 84 height 32
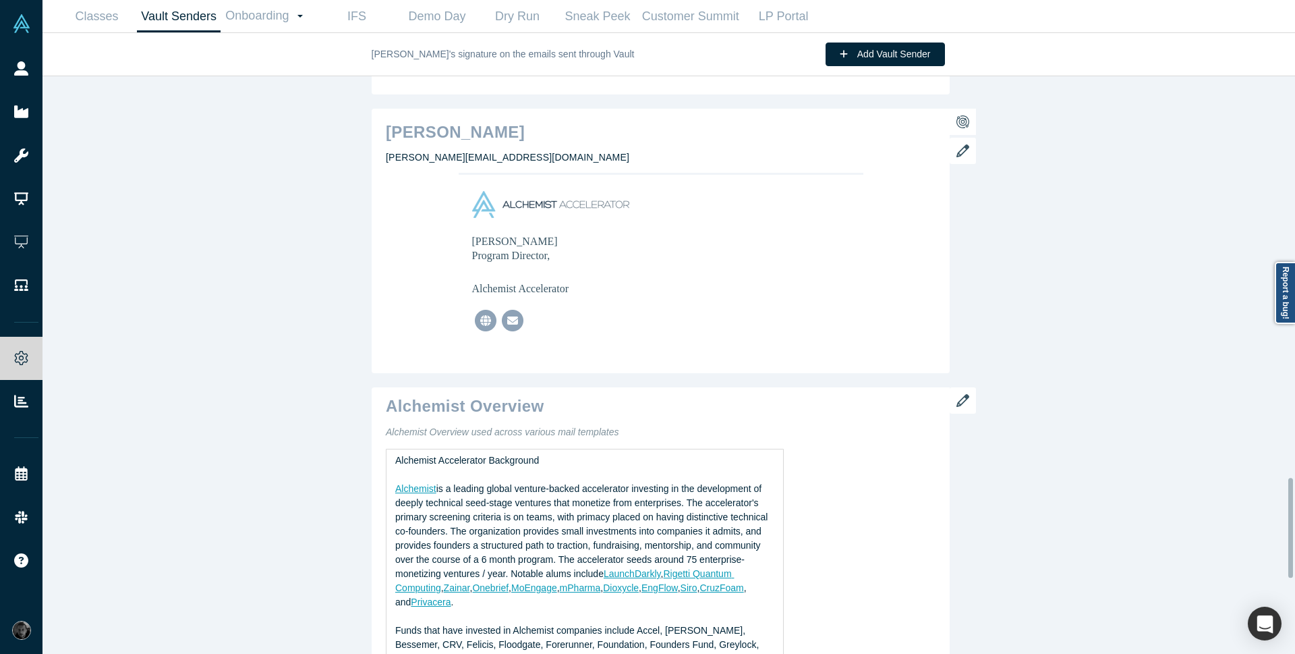
scroll to position [2105, 0]
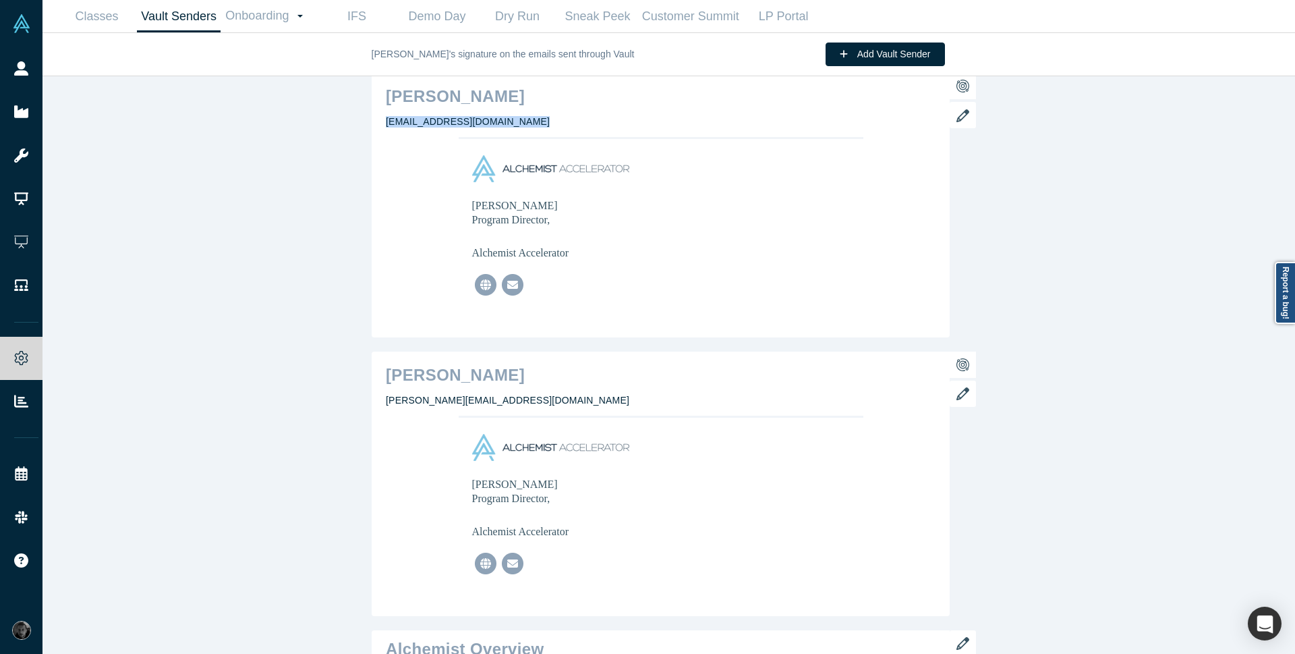
drag, startPoint x: 379, startPoint y: 121, endPoint x: 766, endPoint y: 156, distance: 388.1
click at [766, 156] on div "[PERSON_NAME] [EMAIL_ADDRESS][DOMAIN_NAME]" at bounding box center [661, 205] width 578 height 264
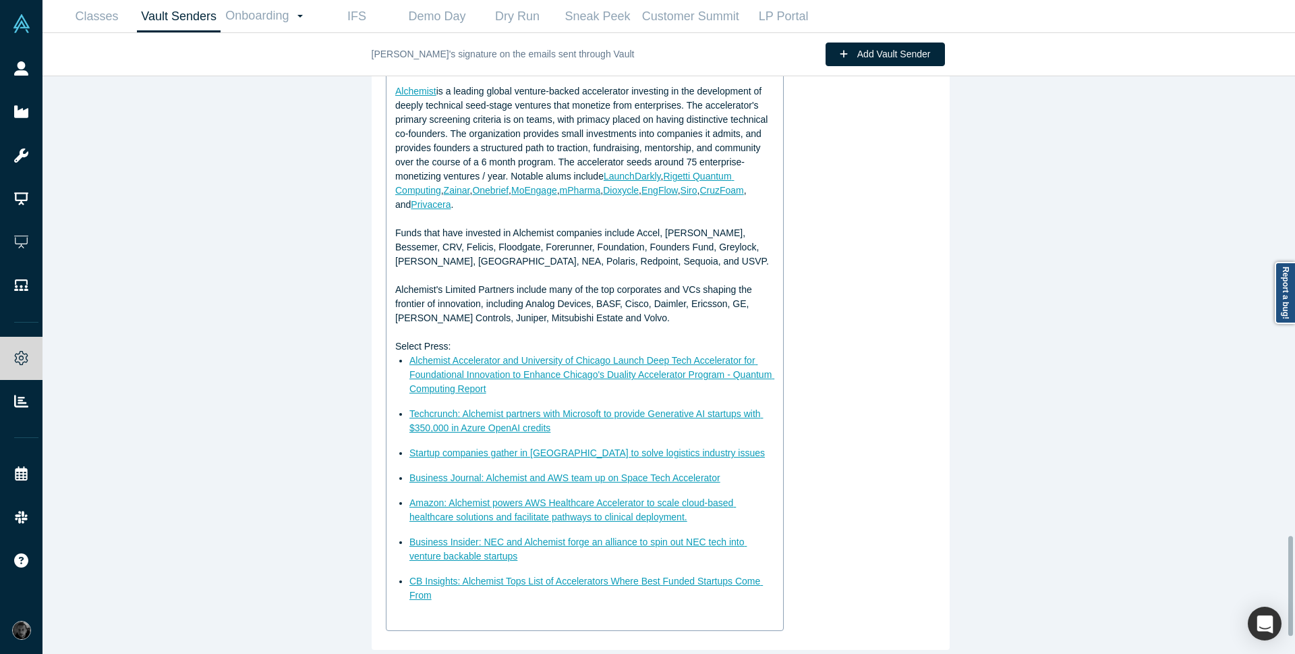
scroll to position [2755, 0]
drag, startPoint x: 438, startPoint y: 594, endPoint x: 391, endPoint y: 569, distance: 53.1
click at [395, 569] on div "Alchemist Accelerator Background Alchemist is a leading global venture-backed a…" at bounding box center [585, 341] width 380 height 570
click at [520, 600] on div "Alchemist Accelerator Background Alchemist is a leading global venture-backed a…" at bounding box center [585, 341] width 380 height 570
click at [465, 598] on div "Alchemist Accelerator Background Alchemist is a leading global venture-backed a…" at bounding box center [585, 341] width 380 height 570
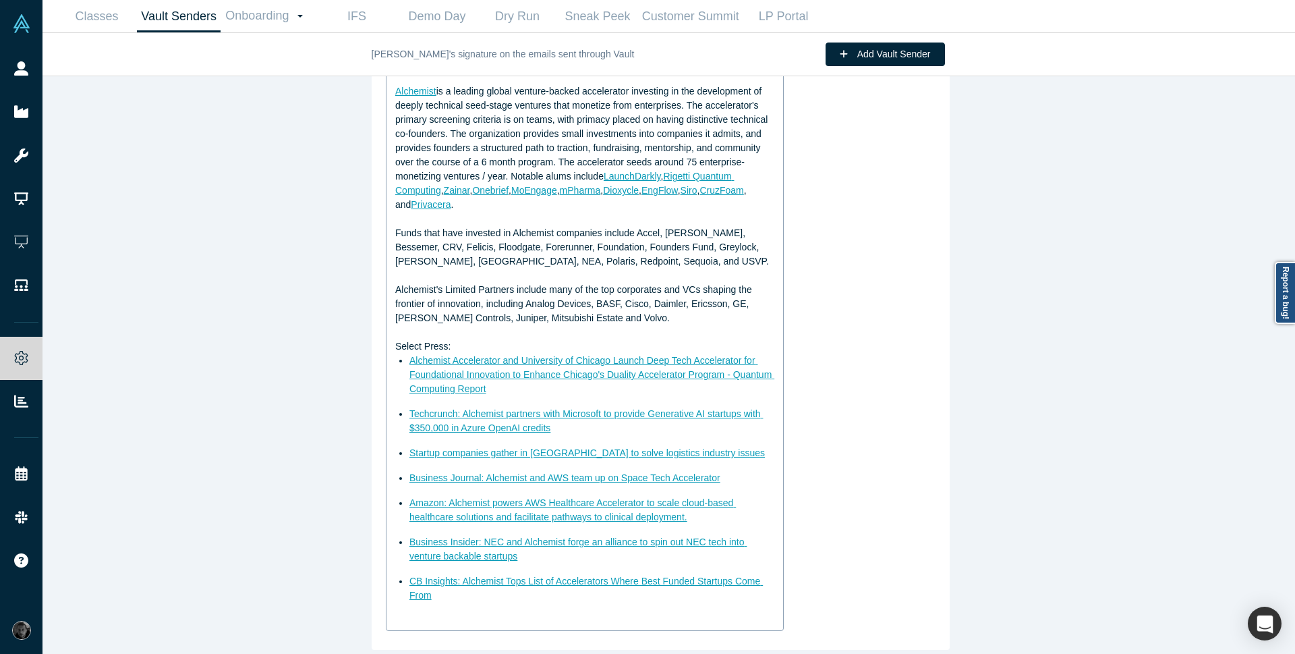
click at [418, 579] on div "CB Insights: Alchemist Tops List of Accelerators Where Best Funded Startups Com…" at bounding box center [592, 588] width 366 height 28
click at [442, 583] on div "CB Insights: Alchemist Tops List of Accelerators Where Best Funded Startups Com…" at bounding box center [592, 588] width 366 height 28
click at [418, 575] on img "rdw-editor" at bounding box center [423, 580] width 10 height 10
drag, startPoint x: 449, startPoint y: 578, endPoint x: 389, endPoint y: 577, distance: 59.4
click at [395, 577] on div "Alchemist Accelerator Background Alchemist is a leading global venture-backed a…" at bounding box center [585, 341] width 380 height 570
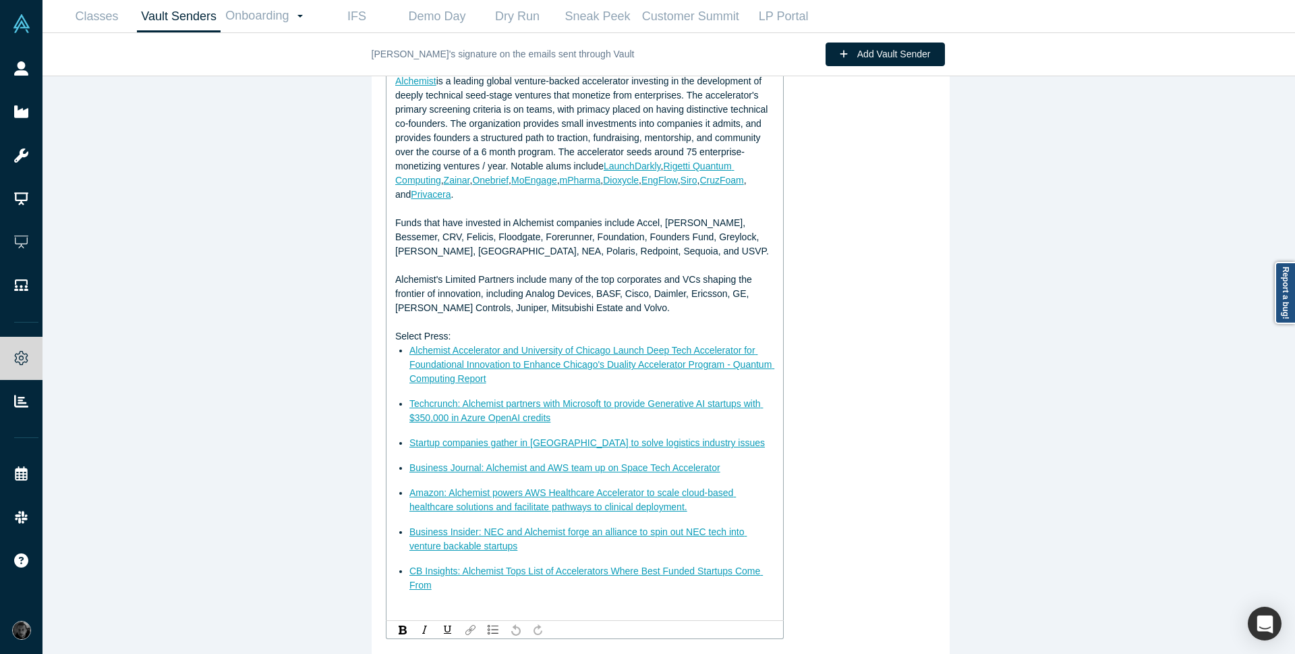
click at [467, 635] on div "rdw-link-control" at bounding box center [470, 629] width 17 height 13
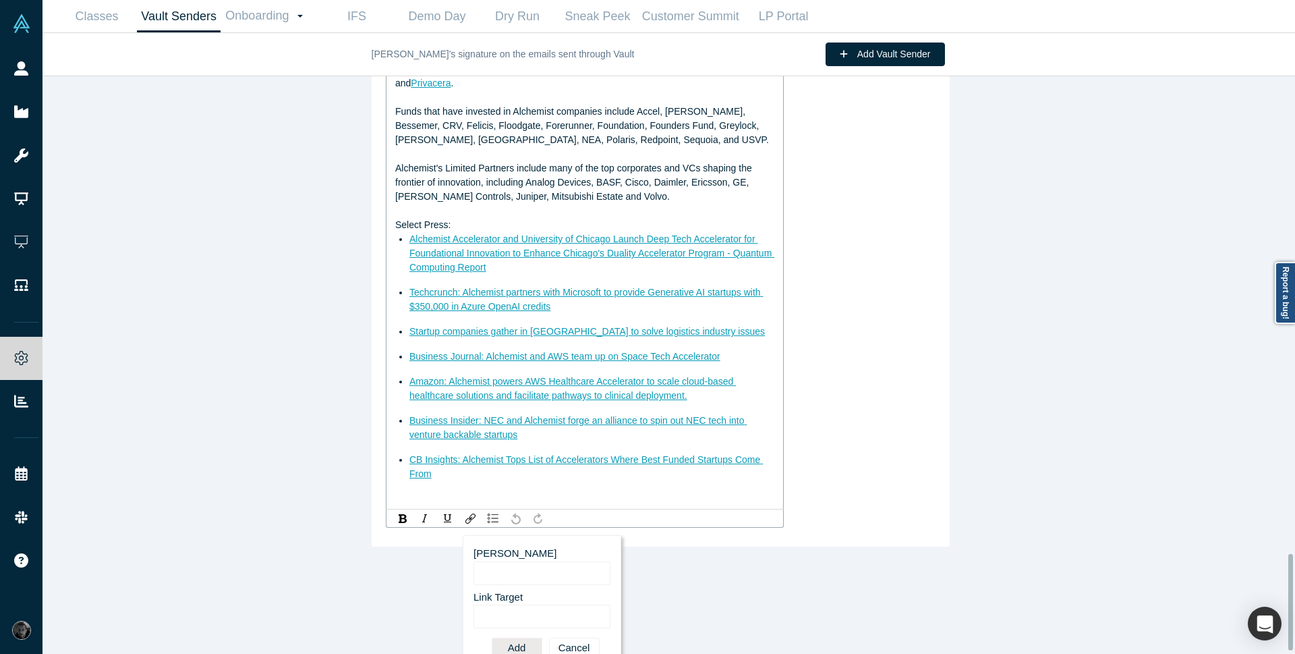
scroll to position [2886, 0]
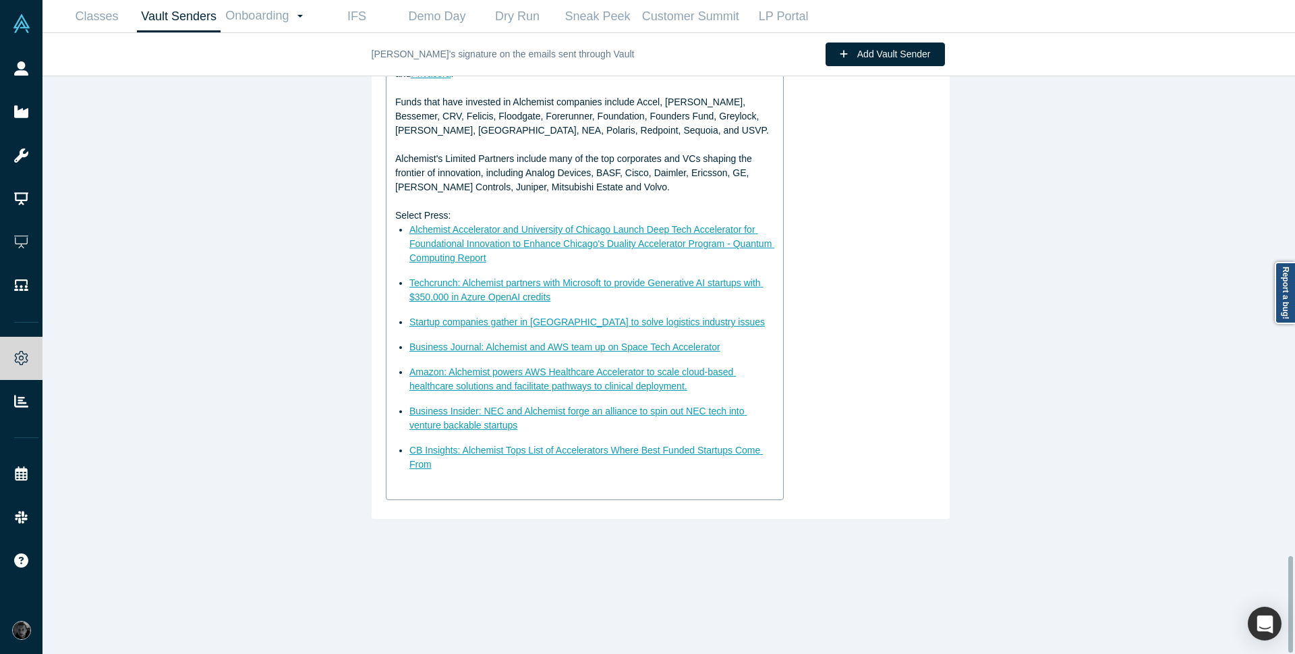
click at [433, 459] on div "CB Insights: Alchemist Tops List of Accelerators Where Best Funded Startups Com…" at bounding box center [592, 457] width 366 height 28
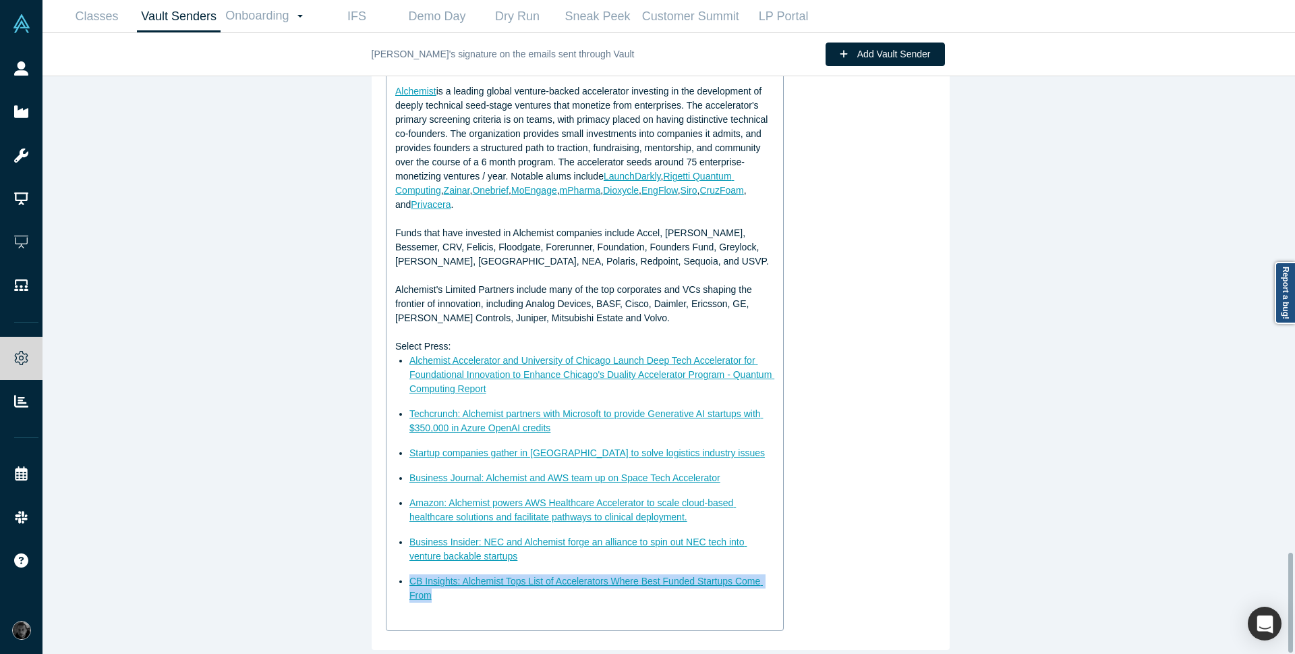
drag, startPoint x: 443, startPoint y: 585, endPoint x: 403, endPoint y: 569, distance: 43.3
click at [403, 569] on ul "Alchemist Accelerator and University of Chicago Launch Deep Tech Accelerator fo…" at bounding box center [585, 477] width 380 height 249
click at [444, 598] on div "Alchemist Accelerator Background Alchemist is a leading global venture-backed a…" at bounding box center [585, 341] width 380 height 570
drag, startPoint x: 401, startPoint y: 569, endPoint x: 438, endPoint y: 586, distance: 40.4
click at [438, 586] on ul "Alchemist Accelerator and University of Chicago Launch Deep Tech Accelerator fo…" at bounding box center [585, 477] width 380 height 249
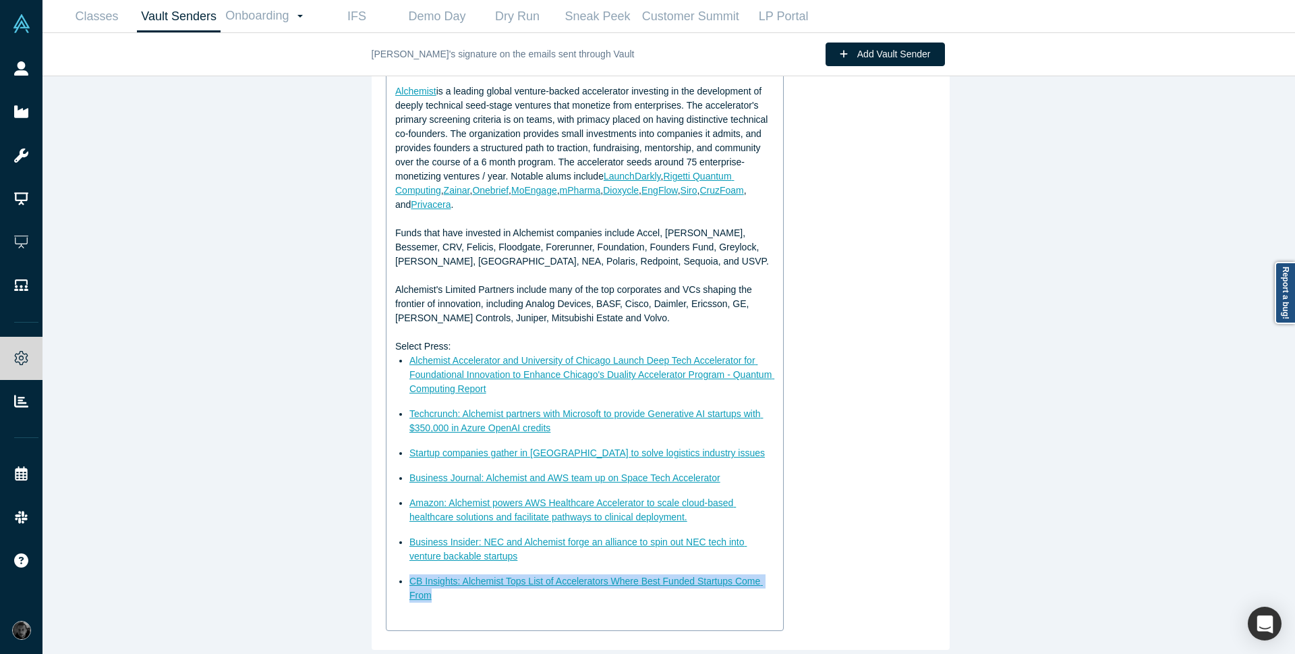
click at [492, 589] on div "CB Insights: Alchemist Tops List of Accelerators Where Best Funded Startups Com…" at bounding box center [592, 588] width 366 height 28
click at [443, 623] on div "Alchemist Overview Alchemist Overview used across various mail templates Alchem…" at bounding box center [661, 320] width 578 height 660
click at [443, 614] on div "rdw-editor" at bounding box center [585, 619] width 380 height 14
click at [447, 612] on div "rdw-editor" at bounding box center [585, 619] width 380 height 14
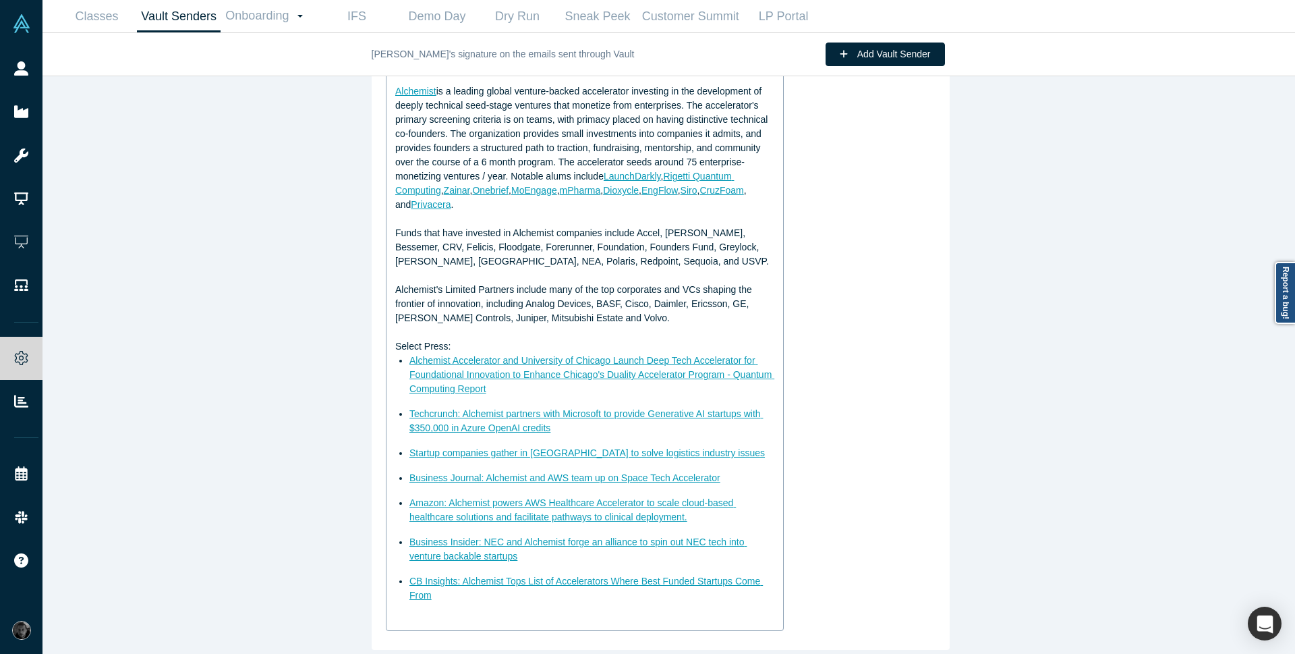
click at [517, 284] on span "Alchemist's Limited Partners include many of the top corporates and VCs shaping…" at bounding box center [575, 303] width 360 height 39
drag, startPoint x: 687, startPoint y: 298, endPoint x: 698, endPoint y: 300, distance: 11.0
click at [698, 300] on div "Alchemist's Limited Partners include many of the top corporates and VCs shaping…" at bounding box center [585, 304] width 380 height 42
click at [693, 305] on div "Alchemist's Limited Partners include many of the top corporates and VCs shaping…" at bounding box center [585, 304] width 380 height 42
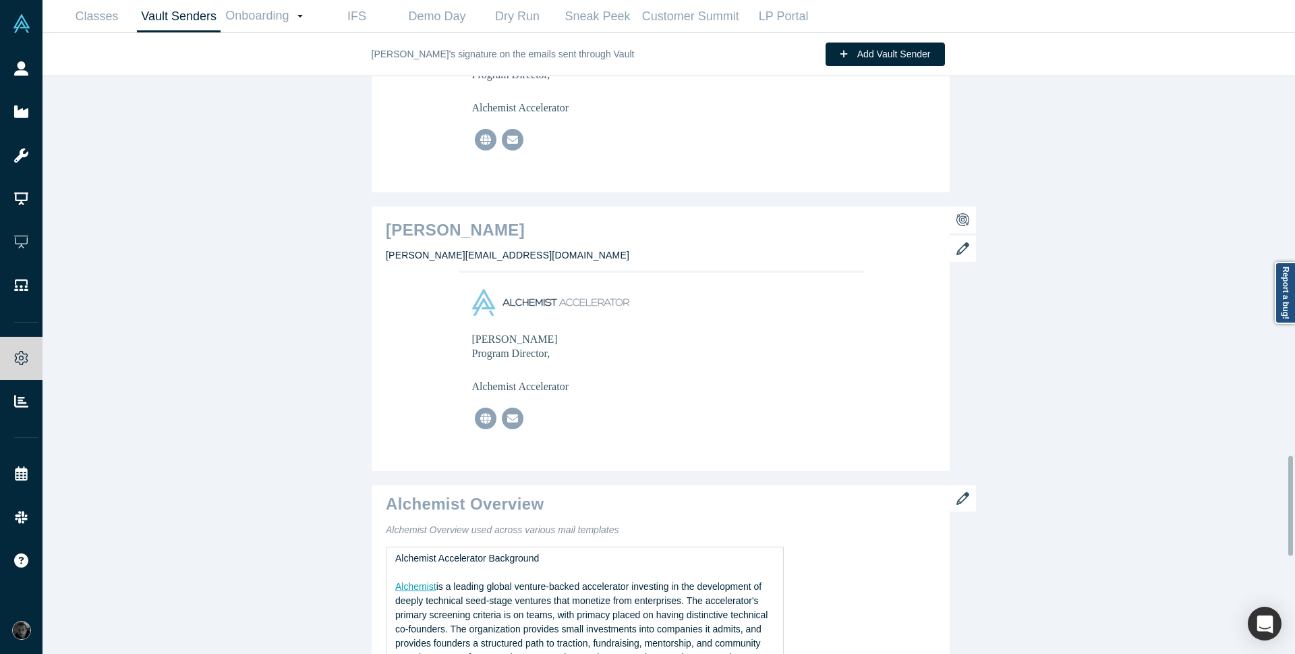
scroll to position [2431, 0]
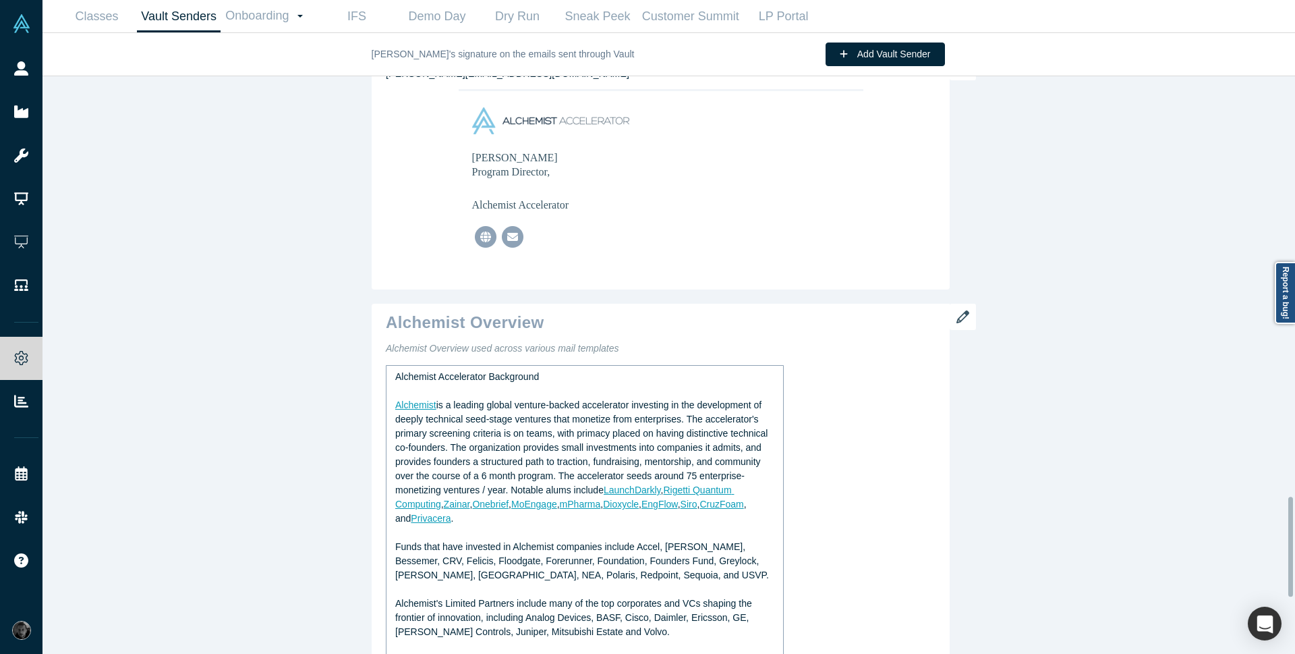
click at [504, 395] on div "rdw-editor" at bounding box center [585, 391] width 380 height 14
click at [543, 250] on td at bounding box center [661, 242] width 378 height 38
click at [957, 320] on icon "button" at bounding box center [963, 316] width 13 height 13
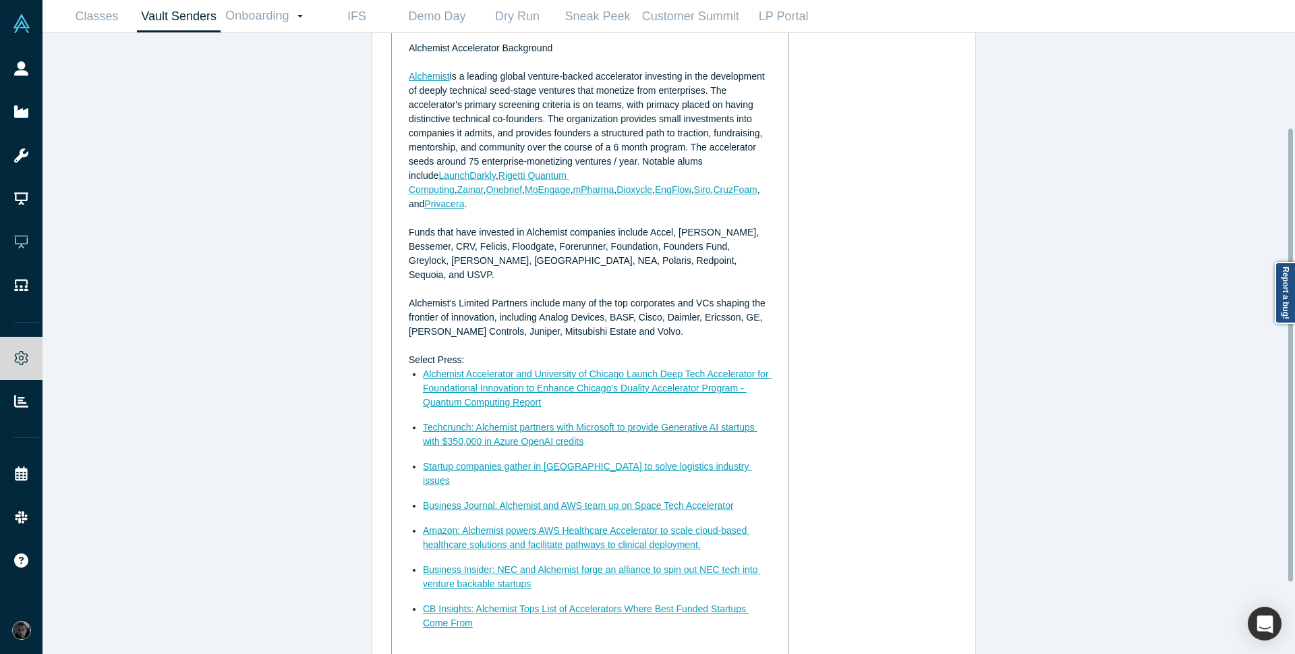
scroll to position [227, 0]
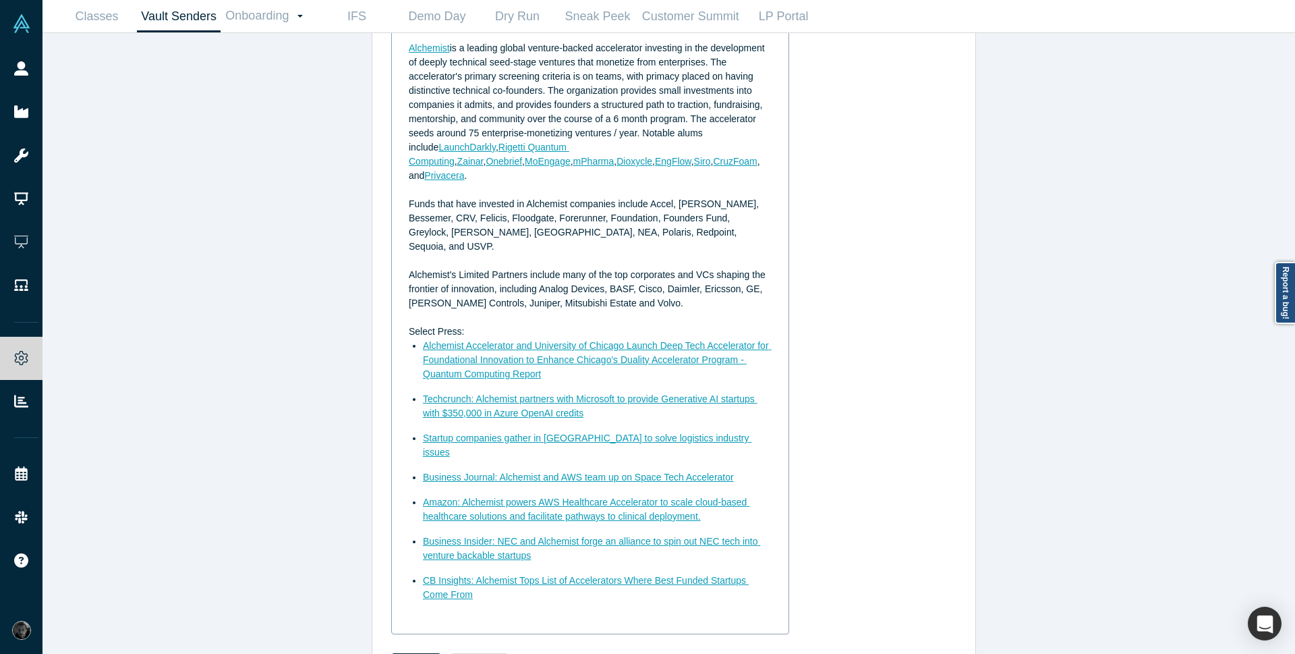
click at [482, 573] on div "CB Insights: Alchemist Tops List of Accelerators Where Best Funded Startups Com…" at bounding box center [597, 587] width 349 height 28
click at [472, 638] on img "rdw-link-control" at bounding box center [476, 643] width 10 height 10
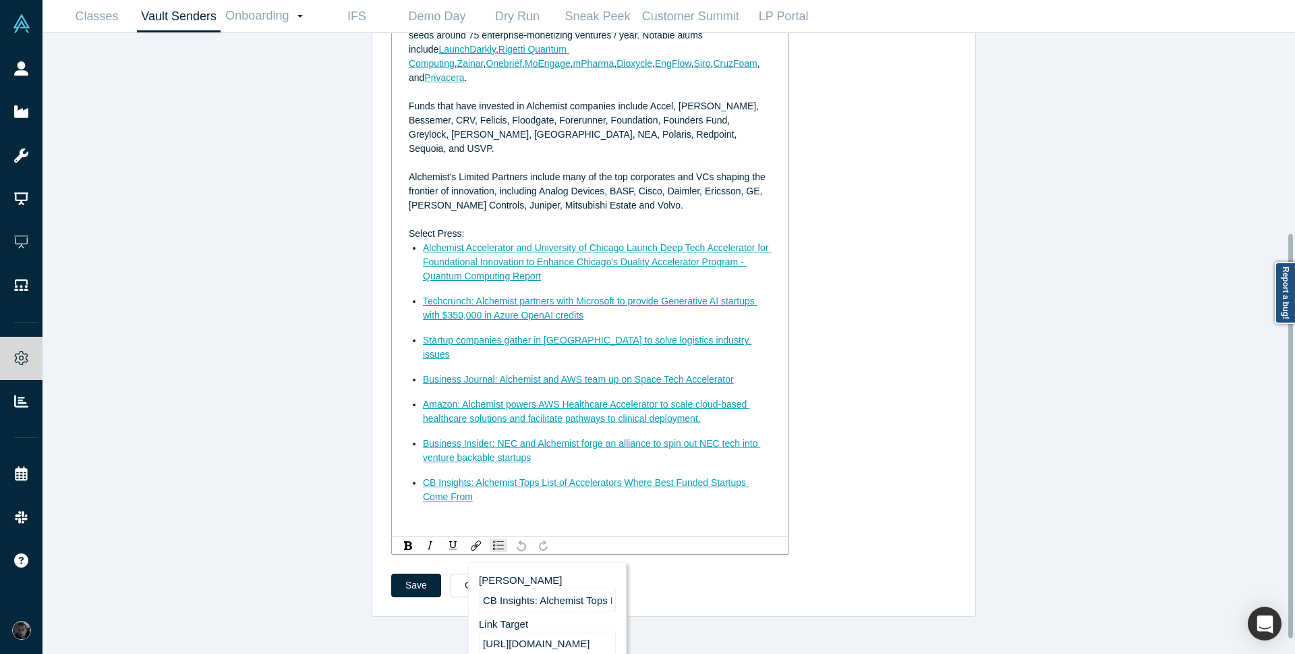
scroll to position [329, 0]
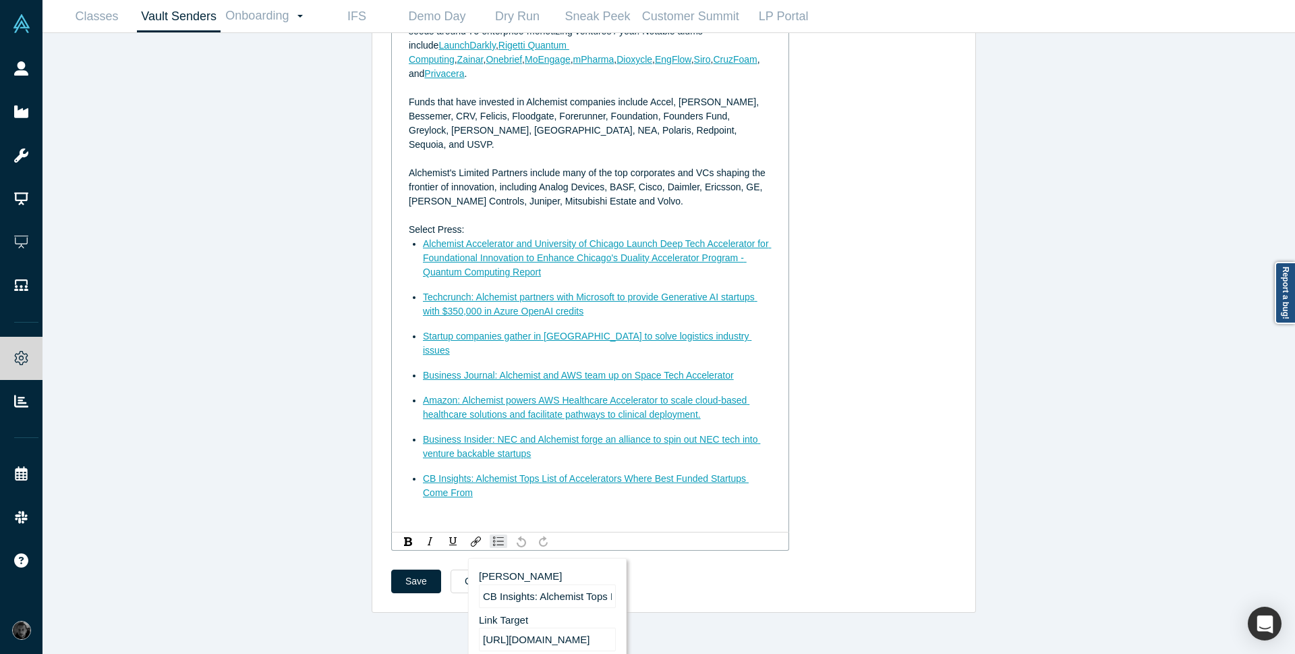
click at [553, 627] on input "[URL][DOMAIN_NAME]" at bounding box center [547, 639] width 137 height 24
paste input "s://[DOMAIN_NAME][URL]"
type input "[URL][DOMAIN_NAME]"
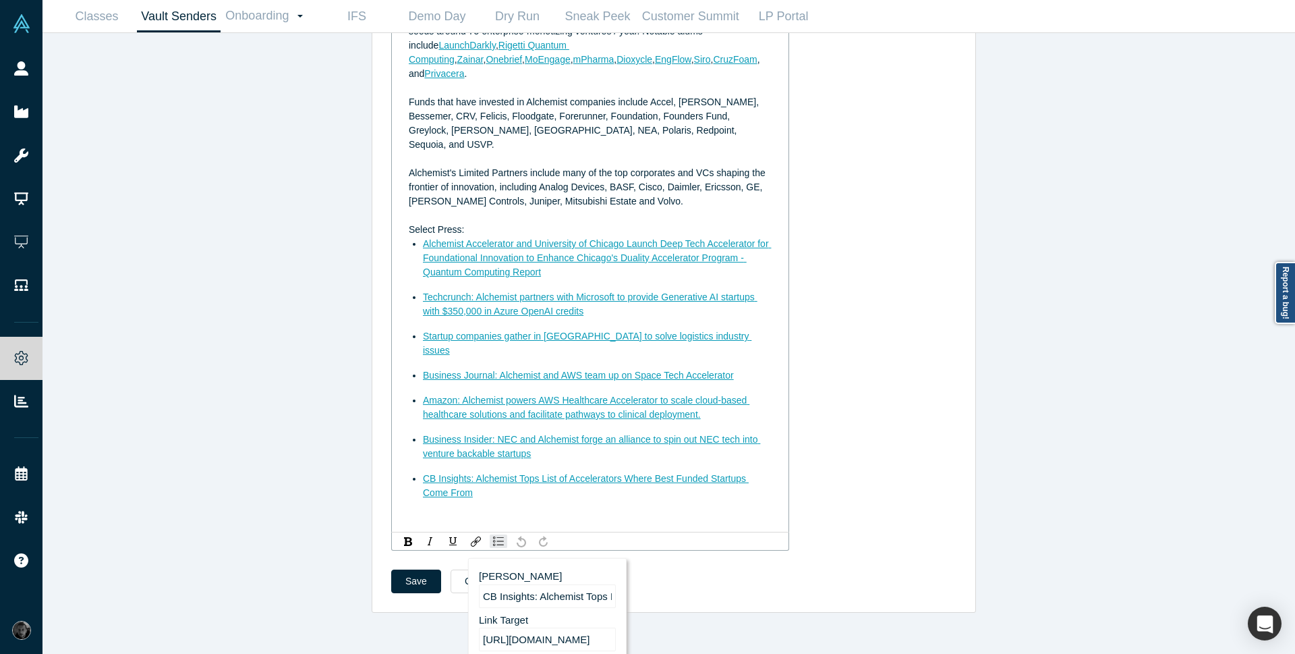
scroll to position [0, 219]
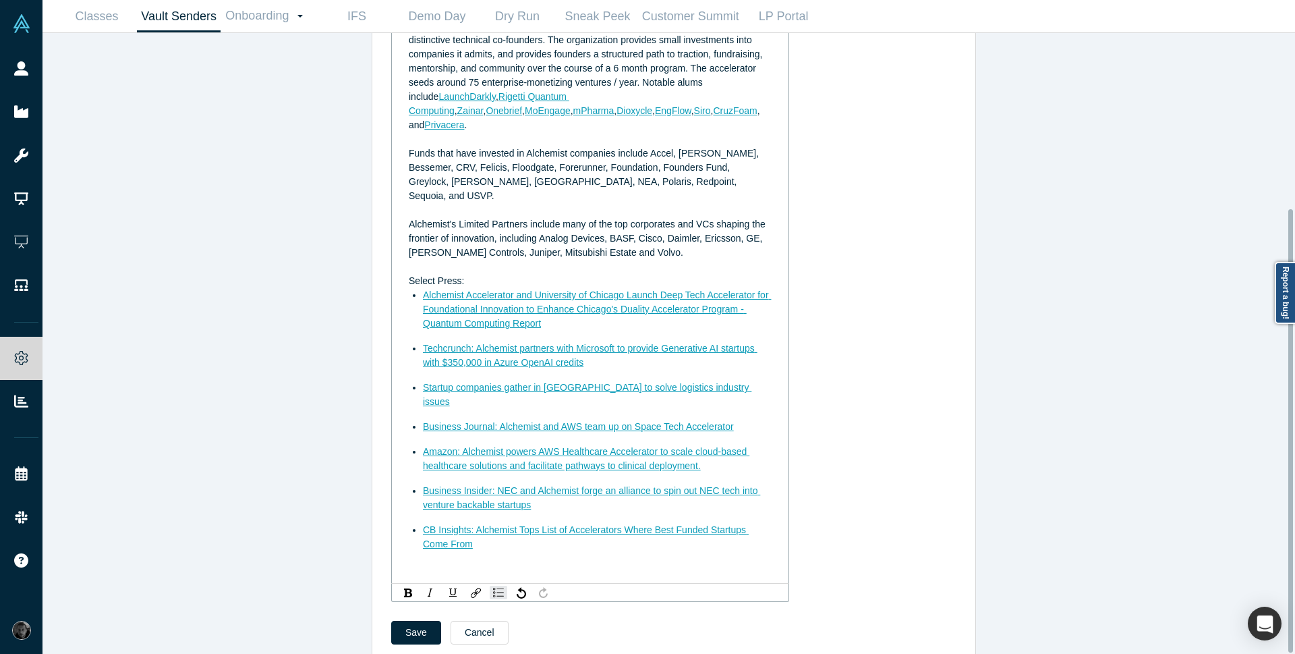
scroll to position [246, 0]
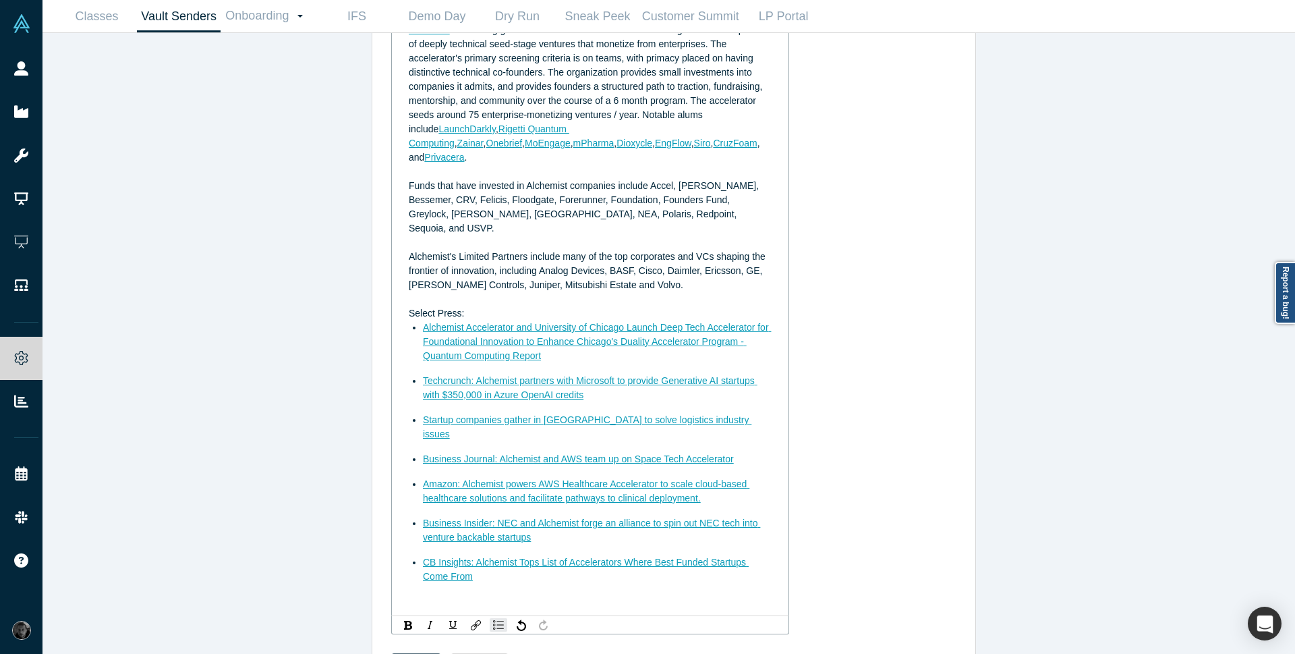
click at [401, 653] on button "Save" at bounding box center [416, 665] width 50 height 24
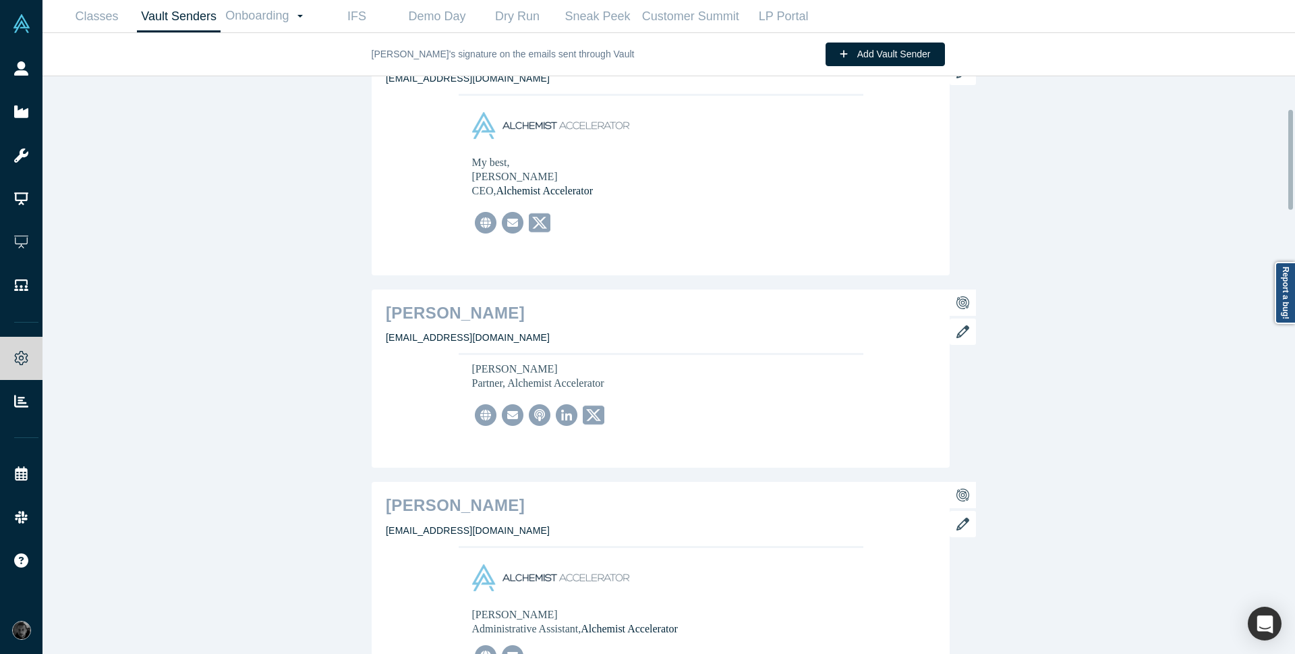
scroll to position [0, 0]
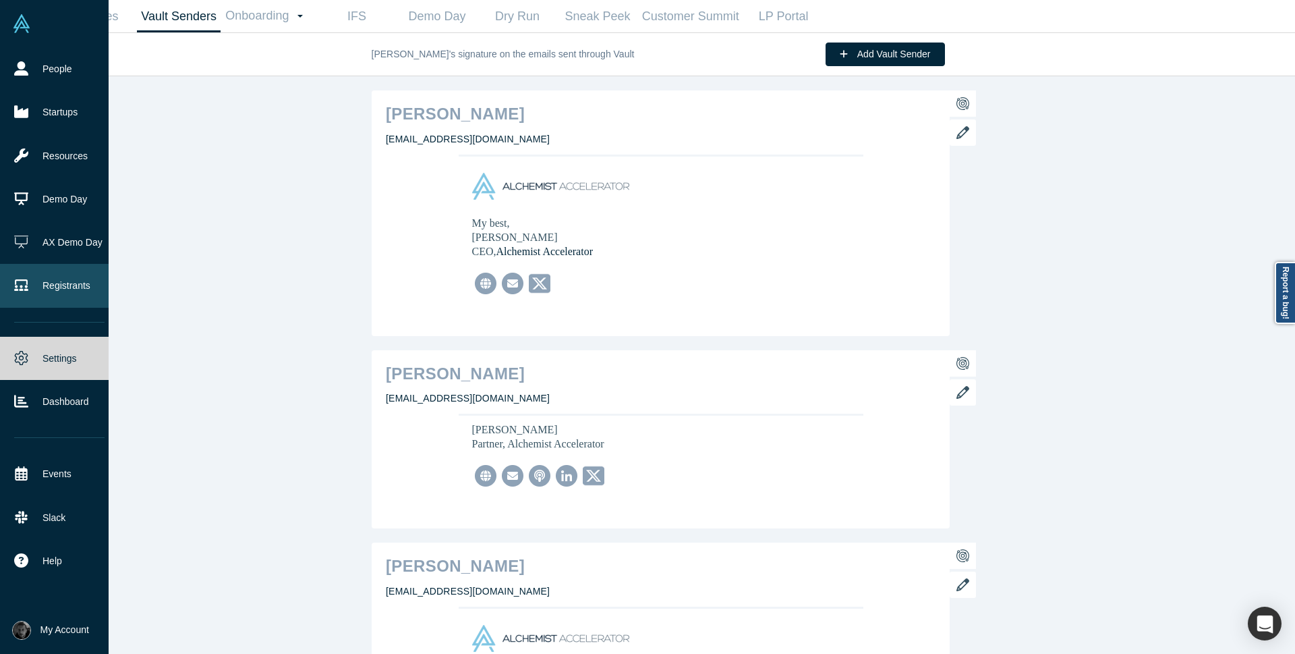
click at [66, 283] on link "Registrants" at bounding box center [59, 285] width 119 height 43
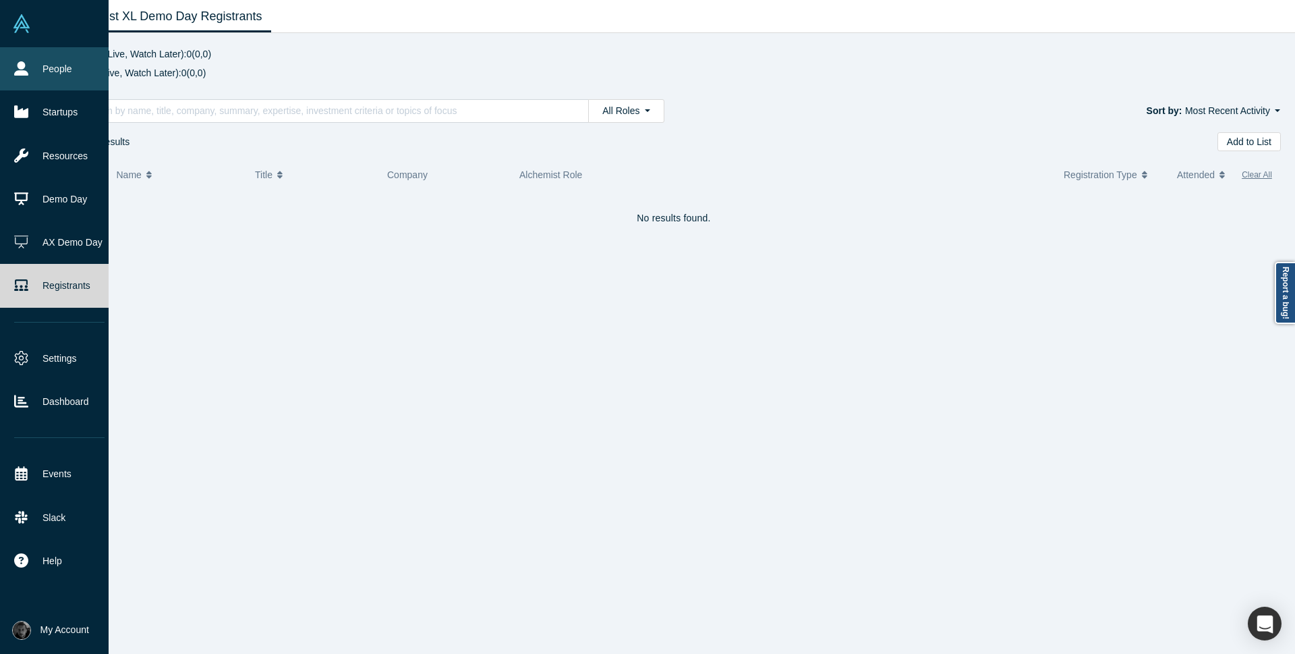
click at [58, 69] on link "People" at bounding box center [59, 68] width 119 height 43
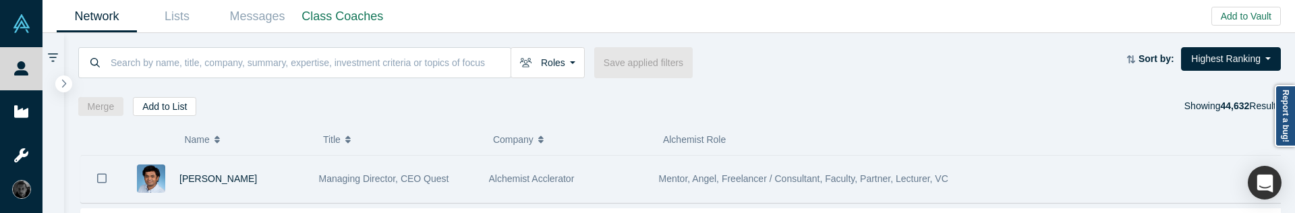
click at [300, 179] on div "[PERSON_NAME]" at bounding box center [241, 179] width 125 height 47
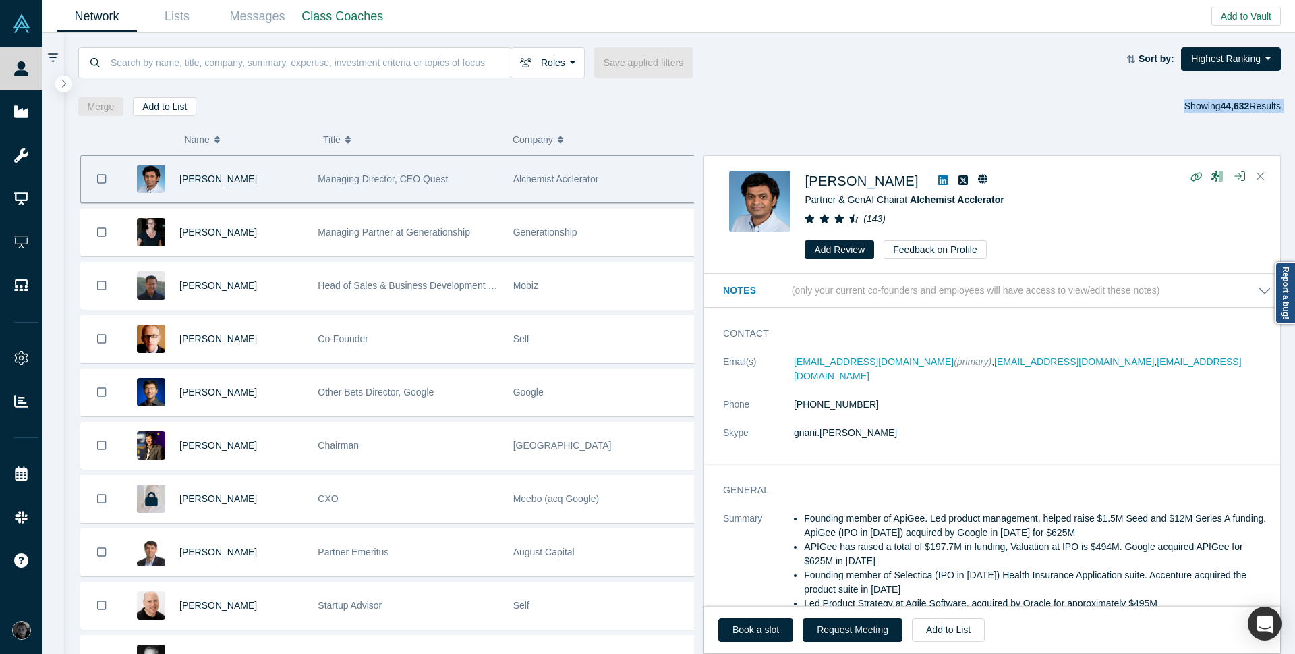
drag, startPoint x: 278, startPoint y: 119, endPoint x: 210, endPoint y: 82, distance: 77.9
click at [210, 82] on div "Roles Founders Faculty Mentors Alumni Mentor Angels VCs Corporate Innovator Ser…" at bounding box center [680, 343] width 1232 height 621
click at [942, 92] on div "Roles Founders Faculty Mentors Alumni Mentor Angels VCs Corporate Innovator Ser…" at bounding box center [680, 74] width 1232 height 83
